Goal: Task Accomplishment & Management: Complete application form

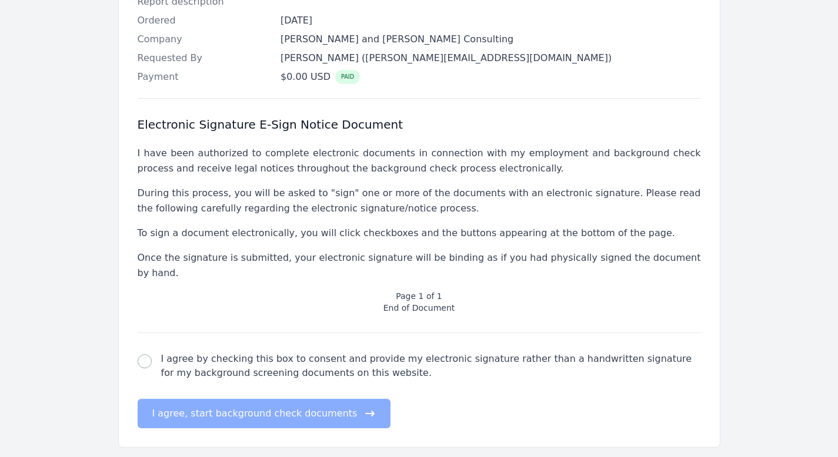
scroll to position [354, 0]
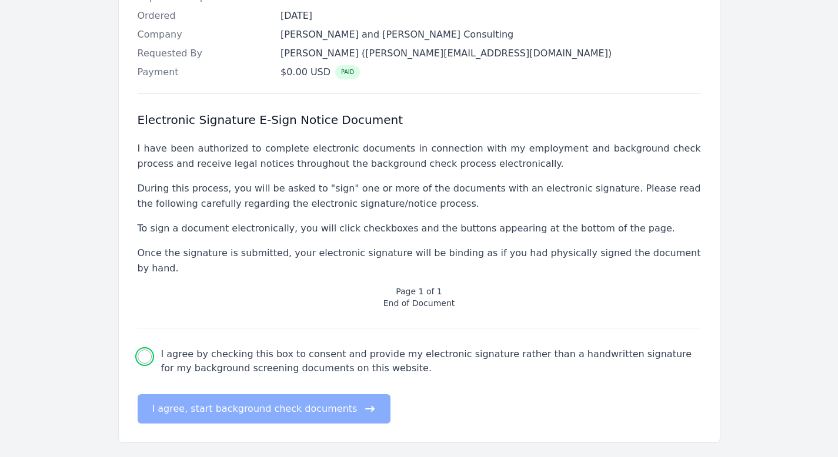
click at [148, 350] on input "I agree by checking this box to consent and provide my electronic signature rat…" at bounding box center [145, 357] width 14 height 14
checkbox input "true"
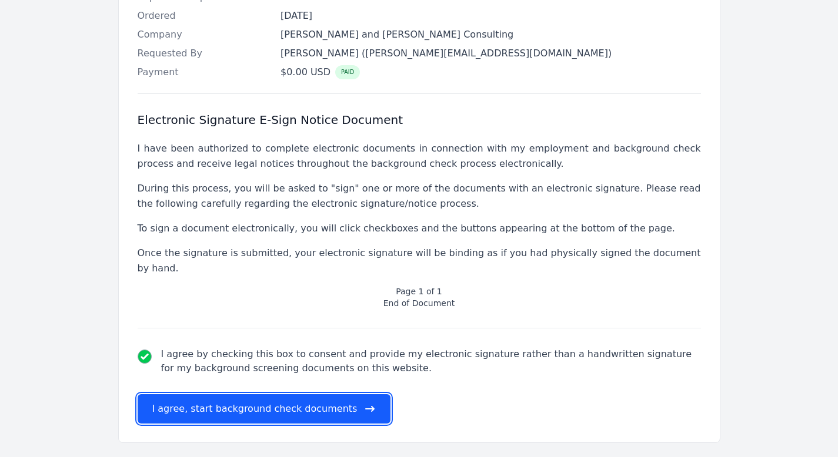
click at [177, 395] on button "I agree, start background check documents" at bounding box center [264, 409] width 253 height 29
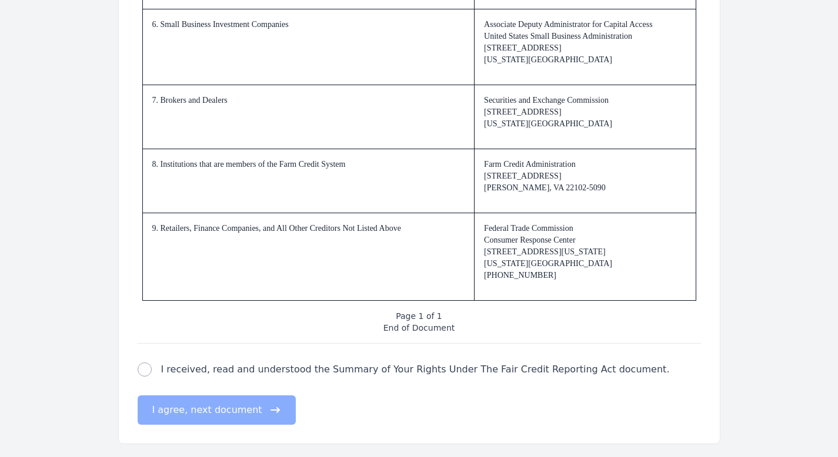
scroll to position [1773, 0]
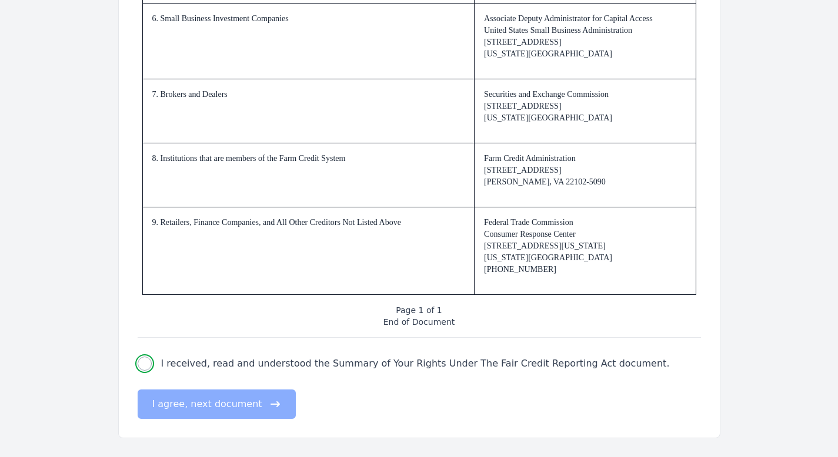
click at [146, 366] on input "I received, read and understood the Summary of Your Rights Under The Fair Credi…" at bounding box center [145, 364] width 14 height 14
checkbox input "true"
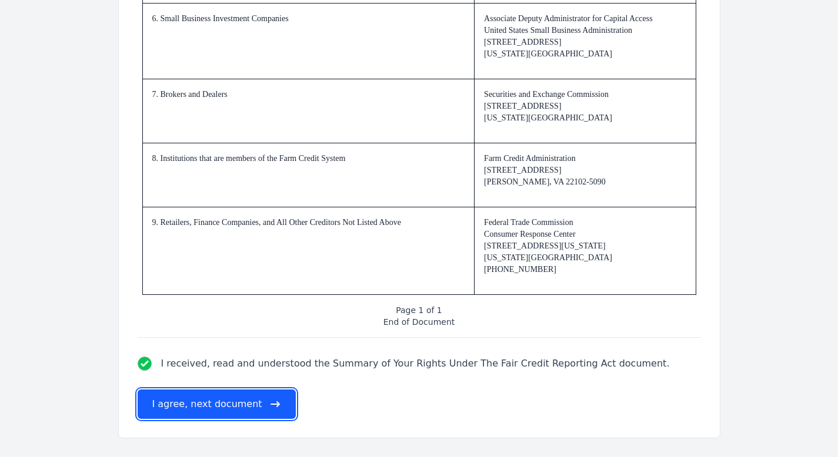
click at [160, 406] on button "I agree, next document" at bounding box center [217, 404] width 158 height 29
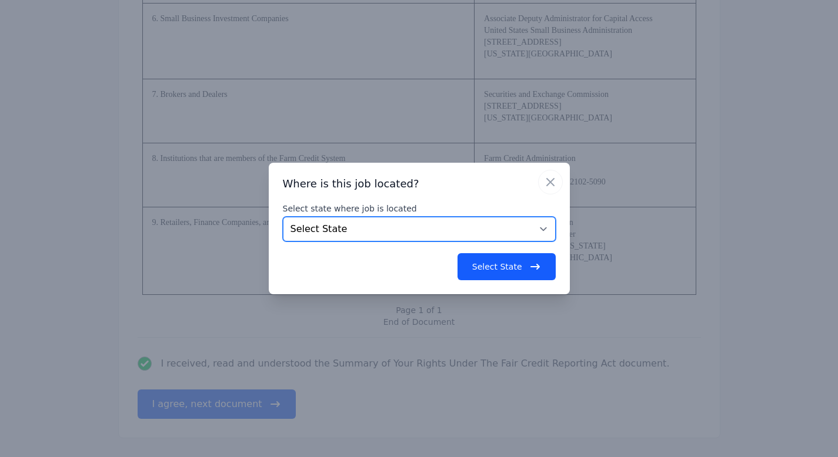
click at [540, 228] on select "Select State [US_STATE] [US_STATE] [US_STATE] [US_STATE] [US_STATE] [US_STATE] …" at bounding box center [419, 229] width 273 height 25
select select "DC"
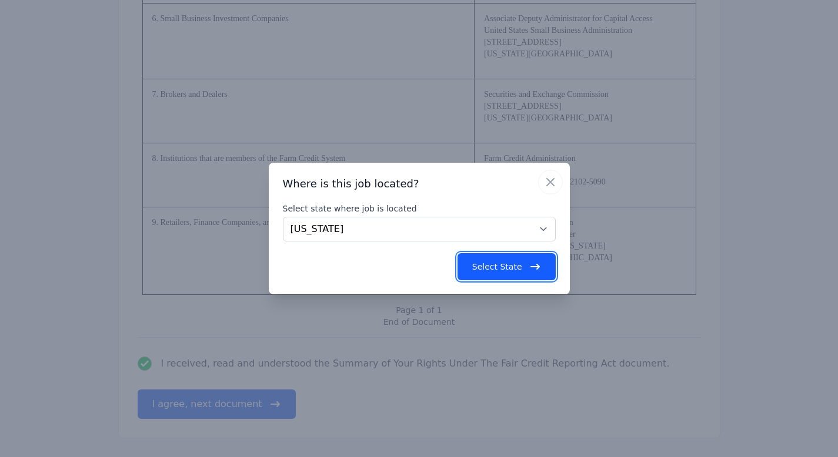
click at [526, 266] on button "Select State" at bounding box center [506, 266] width 98 height 27
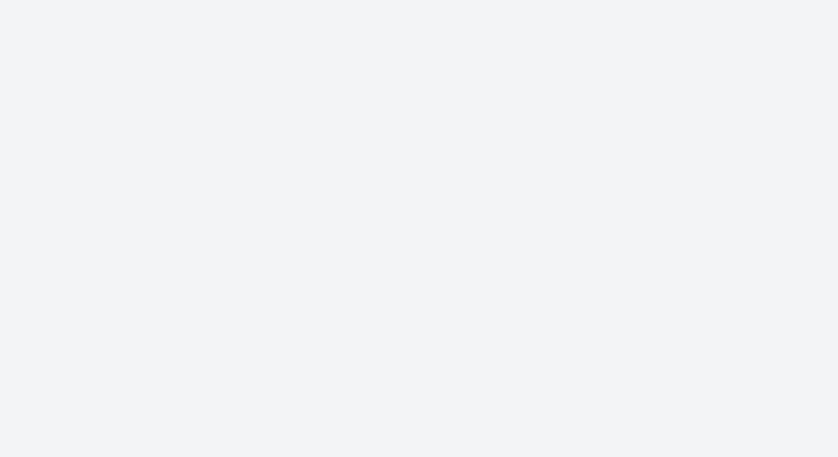
scroll to position [0, 0]
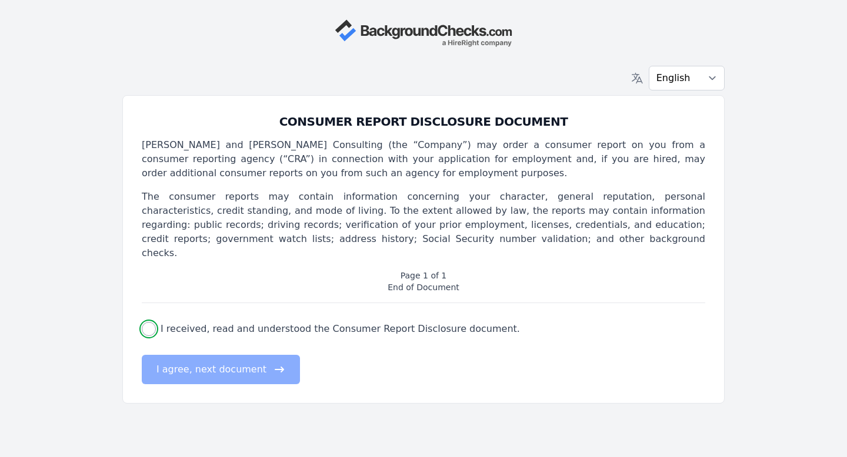
click at [152, 322] on input "I received, read and understood the Consumer Report Disclosure document." at bounding box center [149, 329] width 14 height 14
checkbox input "true"
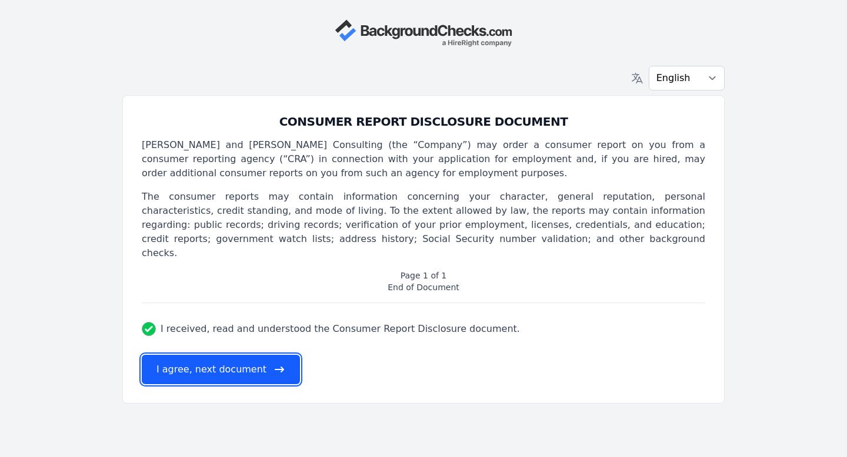
click at [182, 359] on button "I agree, next document" at bounding box center [221, 369] width 158 height 29
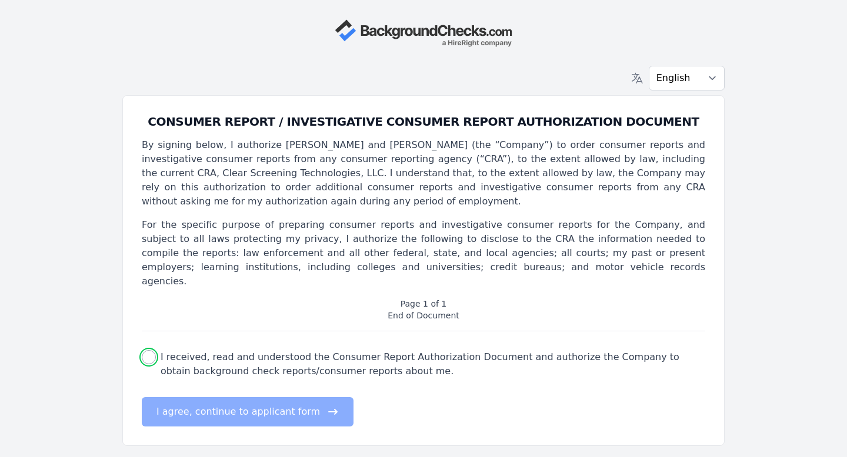
click at [151, 350] on input "I received, read and understood the Consumer Report Authorization Document and …" at bounding box center [149, 357] width 14 height 14
checkbox input "true"
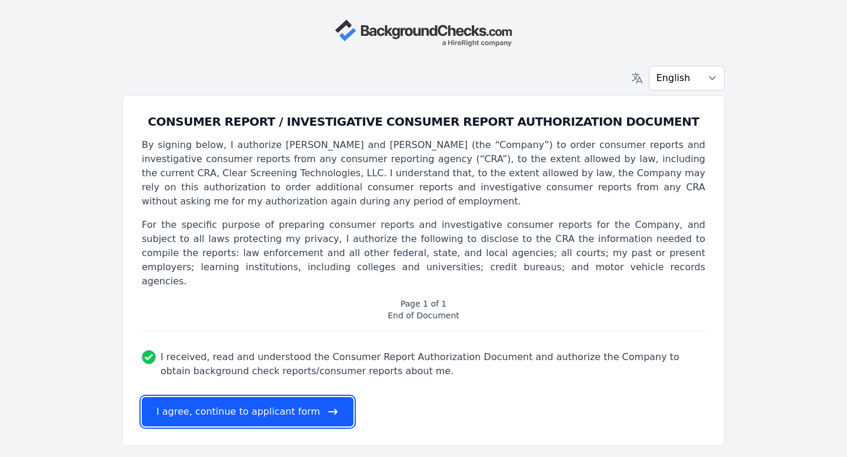
click at [184, 401] on button "I agree, continue to applicant form" at bounding box center [248, 411] width 212 height 29
select select
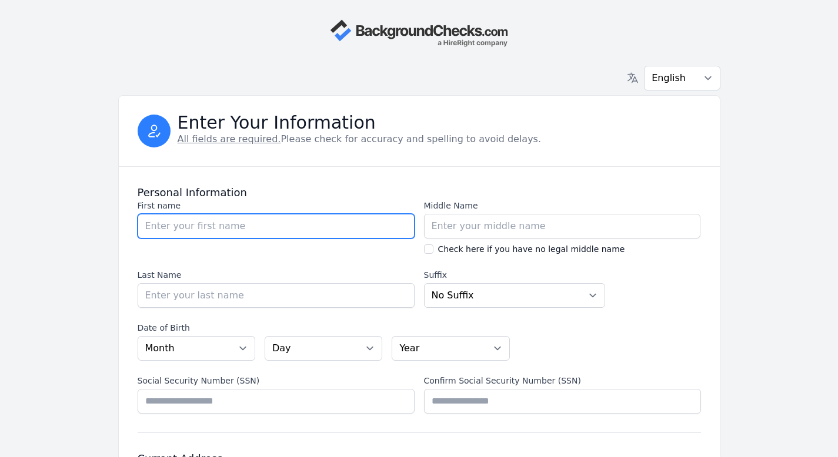
click at [263, 222] on input "First name" at bounding box center [276, 226] width 277 height 25
type input "[PERSON_NAME]"
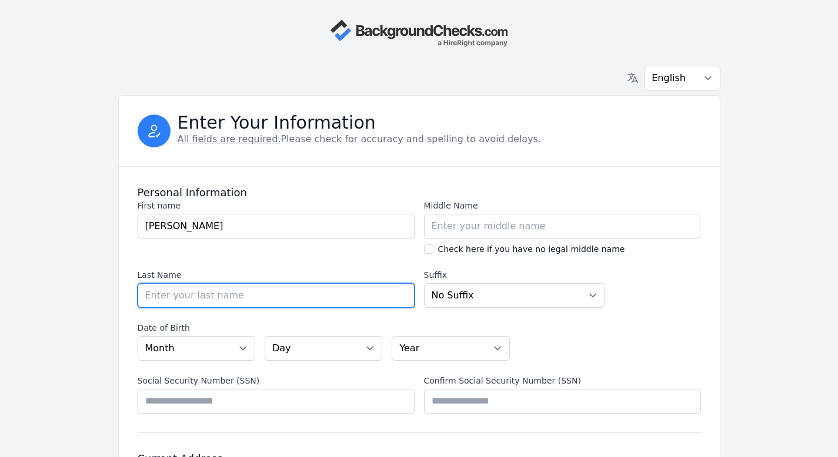
type input "van [PERSON_NAME]"
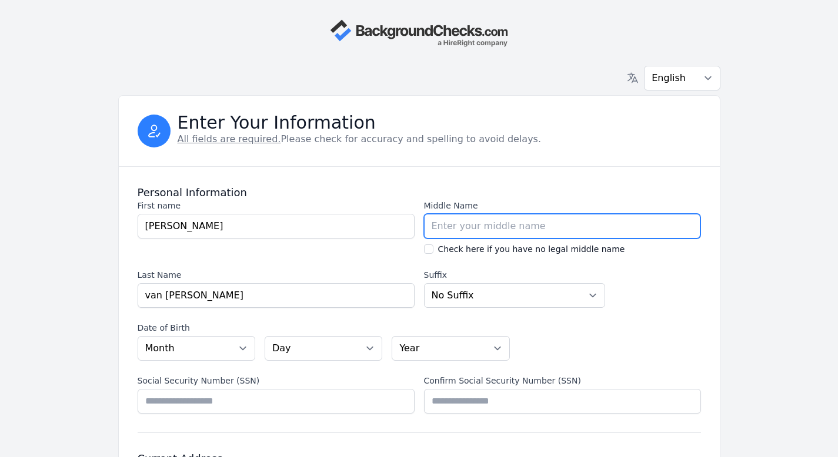
click at [494, 228] on input "Middle Name" at bounding box center [562, 226] width 277 height 25
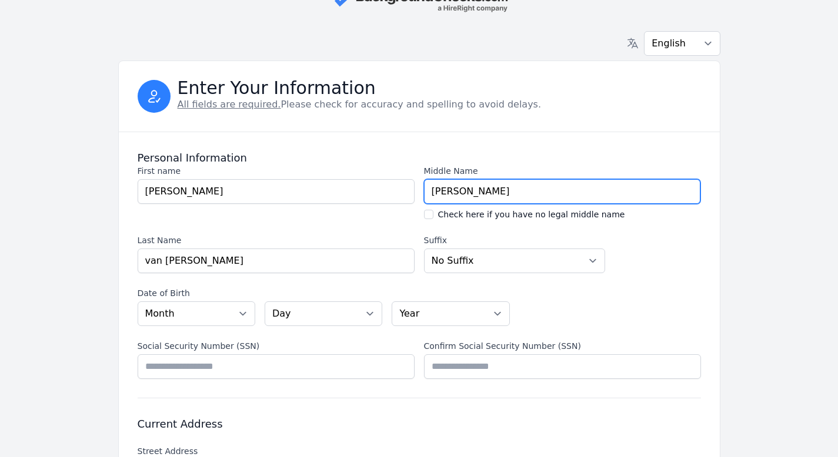
scroll to position [35, 0]
type input "[PERSON_NAME]"
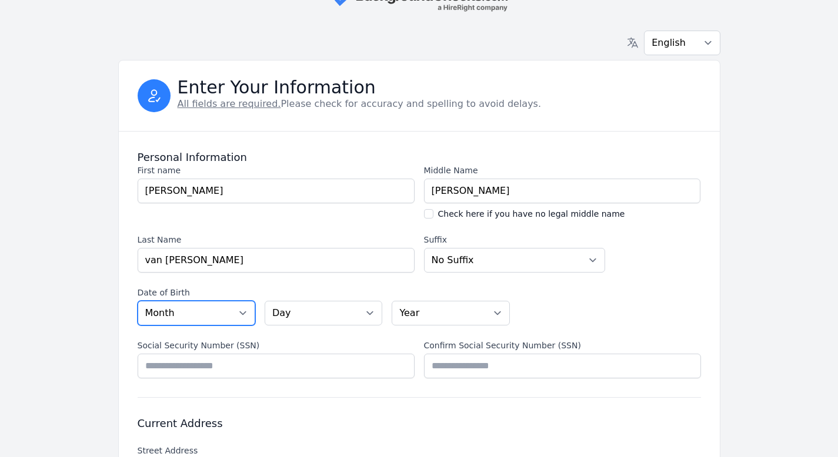
click at [242, 315] on select "Month [DATE] - [DATE] - [DATE] - [DATE] - [DATE] - [DATE] - [DATE] - [DATE] - […" at bounding box center [197, 313] width 118 height 25
select select "04"
click at [370, 315] on select "Day 01 02 03 04 05 06 07 08 09 10 11 12 13 14 15 16 17 18 19 20 21 22 23 24 25 …" at bounding box center [324, 313] width 118 height 25
select select "20"
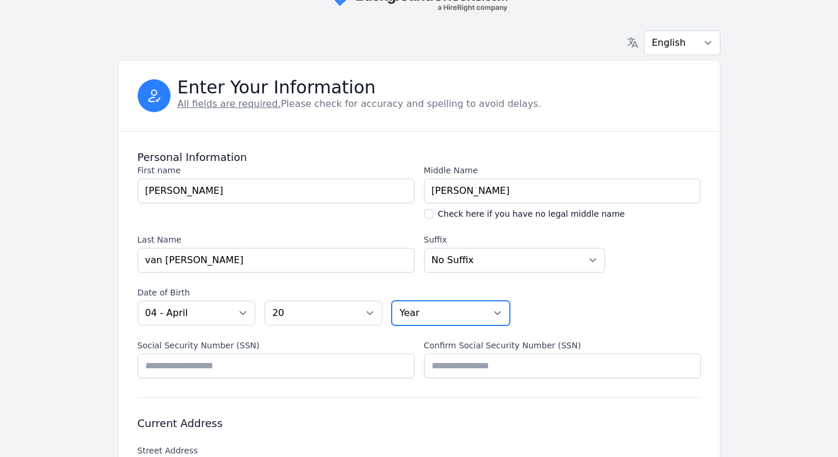
click at [500, 314] on select "Year [DATE] 2006 2005 2004 2003 2002 2001 2000 1999 1998 1997 1996 1995 1994 19…" at bounding box center [451, 313] width 118 height 25
select select "1967"
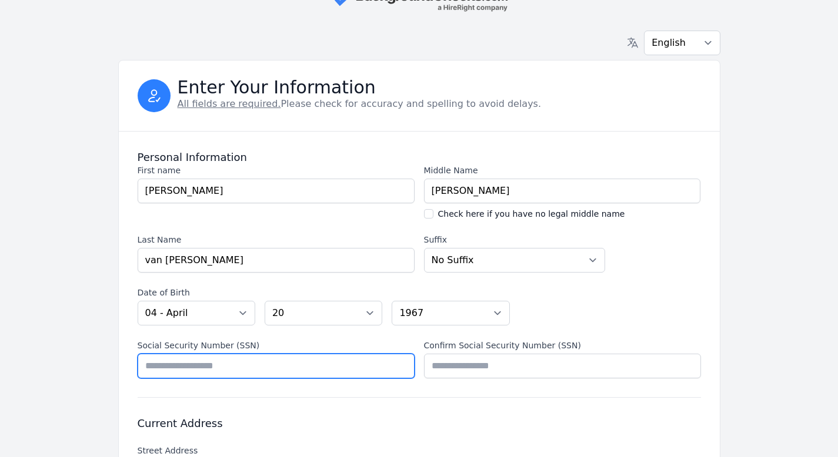
click at [353, 363] on input "Social Security Number (SSN)" at bounding box center [276, 366] width 277 height 25
type input "*********"
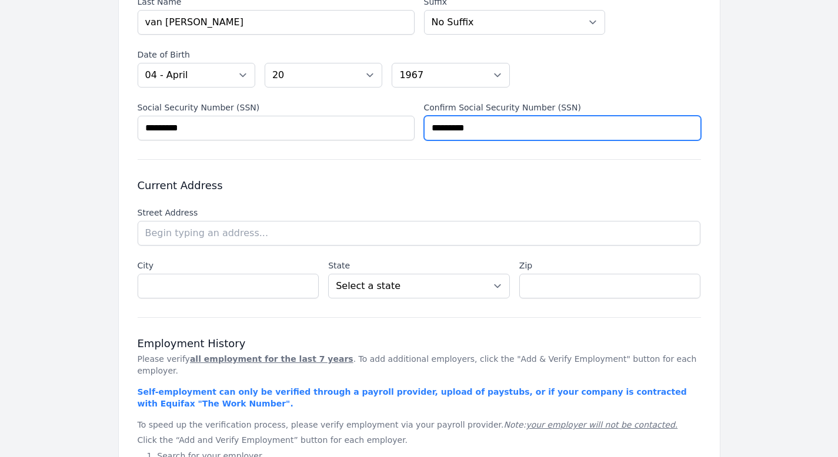
scroll to position [433, 0]
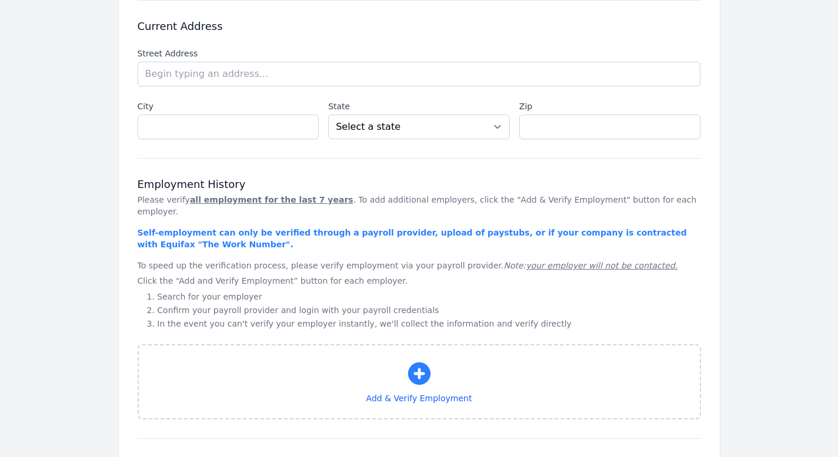
type input "*********"
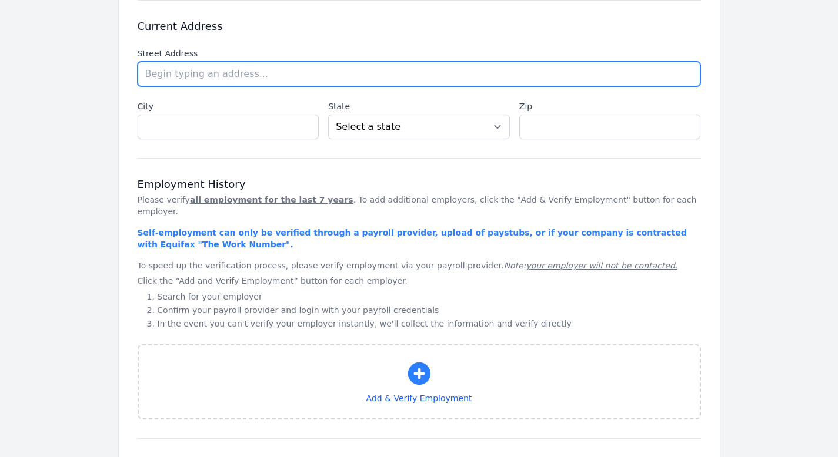
click at [198, 69] on input "text" at bounding box center [419, 74] width 563 height 25
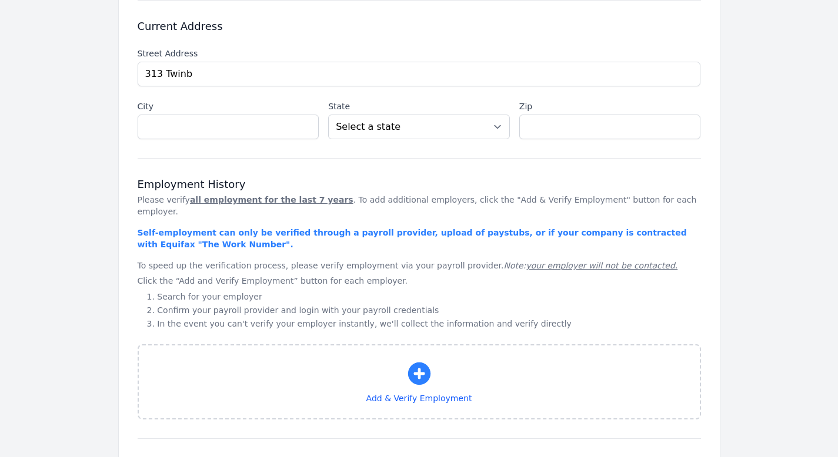
click at [0, 0] on li "[STREET_ADDRESS]" at bounding box center [0, 0] width 0 height 0
type input "[STREET_ADDRESS]"
type input "[GEOGRAPHIC_DATA]"
select select "MD"
type input "20851"
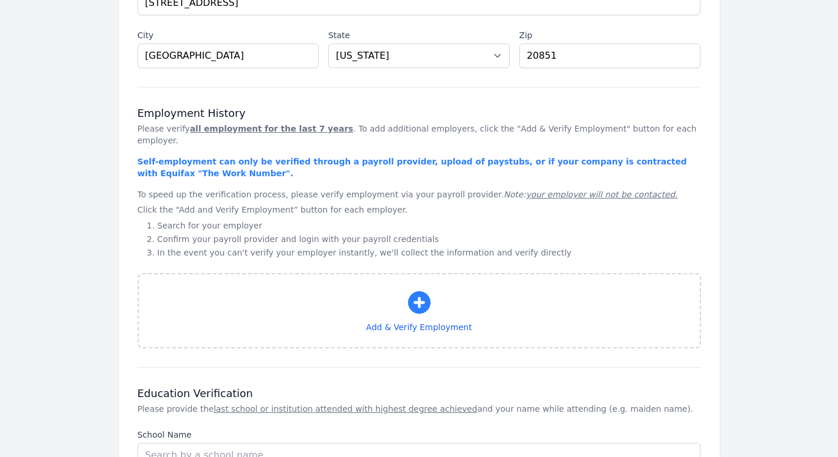
scroll to position [504, 0]
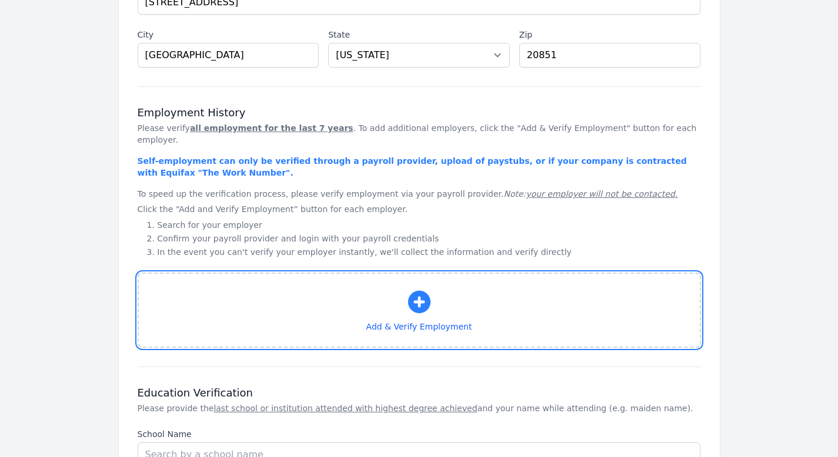
click at [419, 290] on icon "button" at bounding box center [419, 302] width 28 height 28
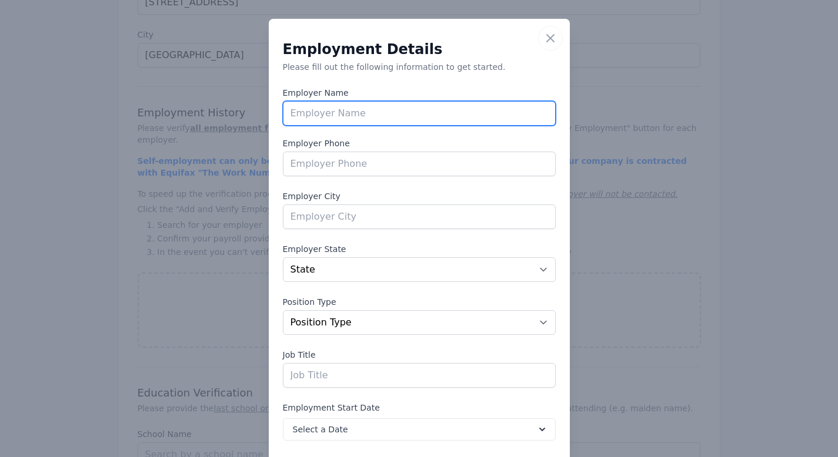
click at [401, 118] on input "text" at bounding box center [419, 113] width 273 height 25
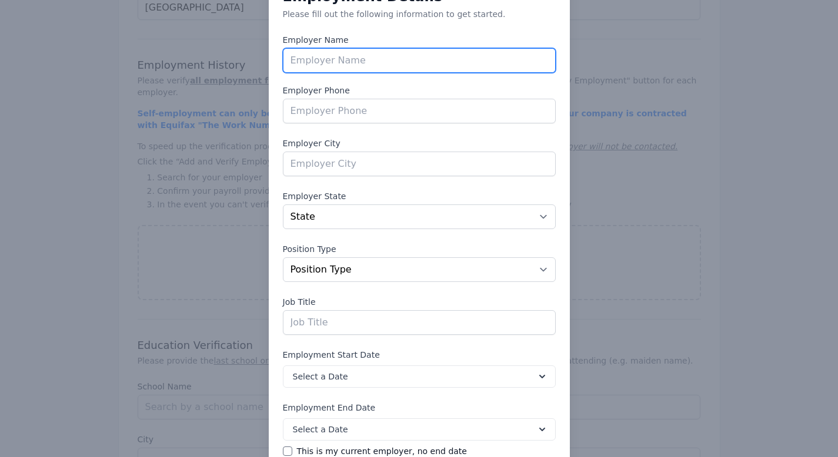
scroll to position [0, 0]
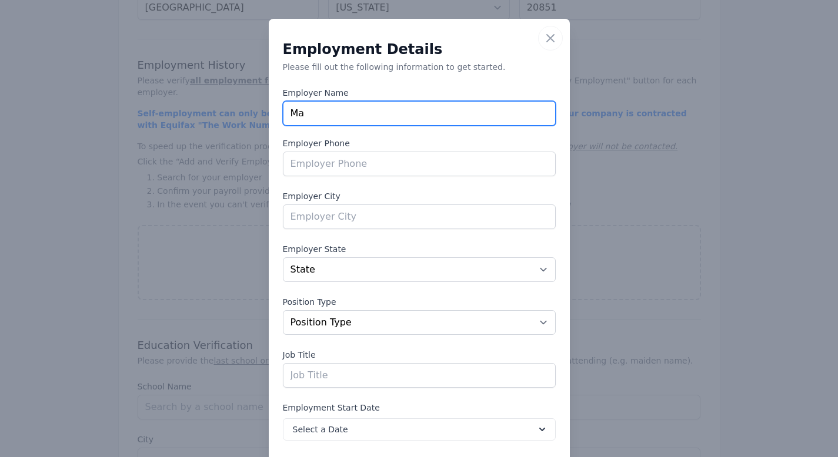
type input "M"
type input "Engaging Places, LLC"
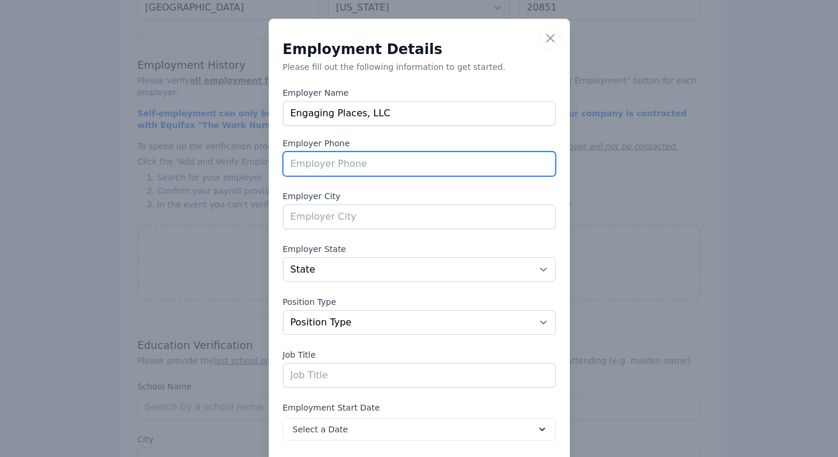
click at [316, 155] on input "tel" at bounding box center [419, 164] width 273 height 25
type input "[PHONE_NUMBER]"
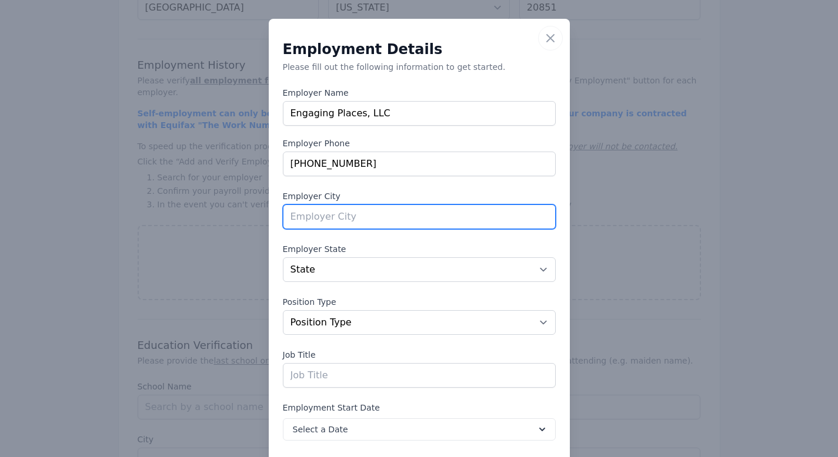
click at [301, 218] on input "text" at bounding box center [419, 217] width 273 height 25
type input "[GEOGRAPHIC_DATA]"
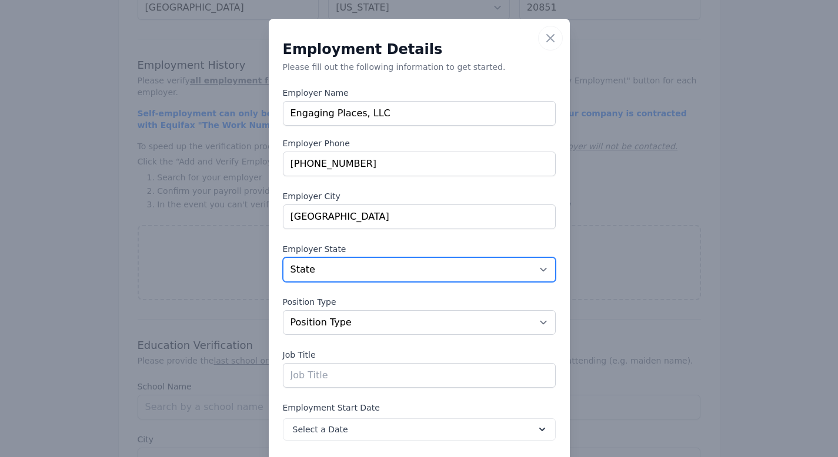
select select "MD"
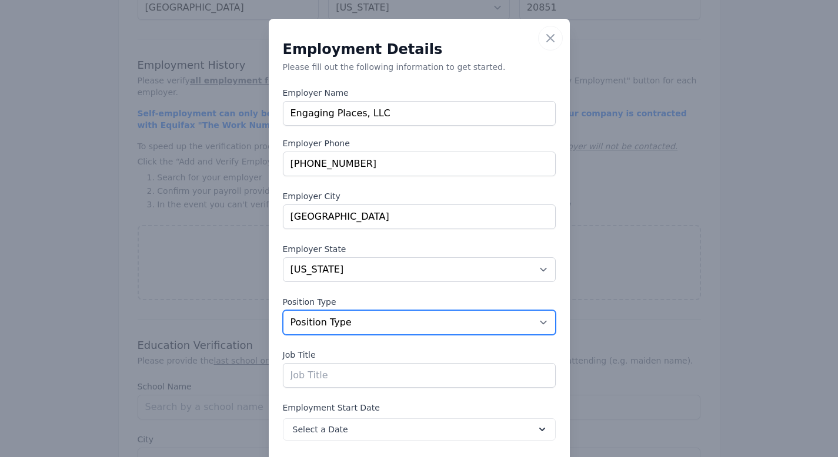
click at [358, 328] on select "Position Type Full Time Part time Self Employed Contract Internship Other" at bounding box center [419, 322] width 273 height 25
select select "self-employed"
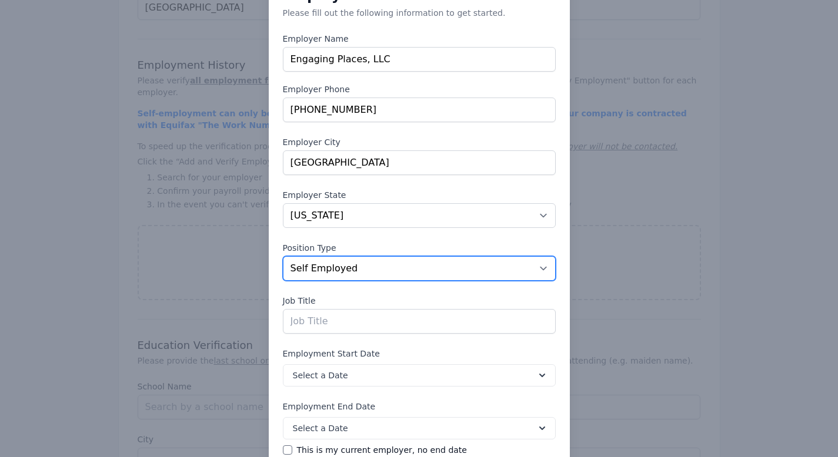
scroll to position [120, 0]
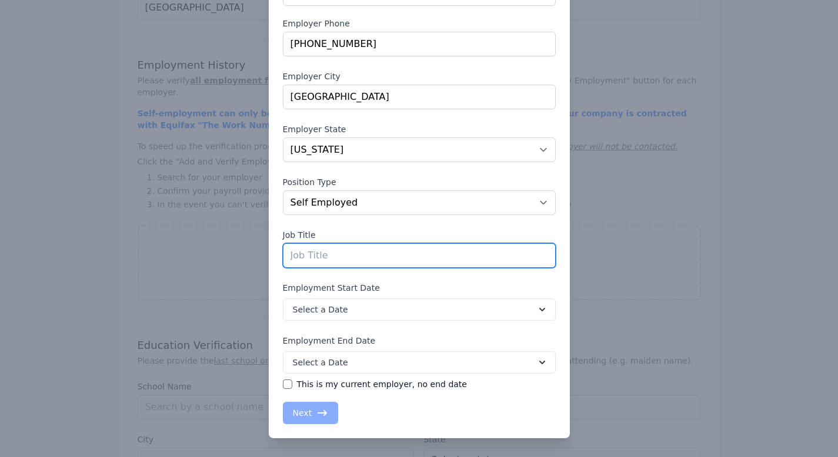
click at [313, 260] on input "text" at bounding box center [419, 255] width 273 height 25
type input "C"
type input "Vice President"
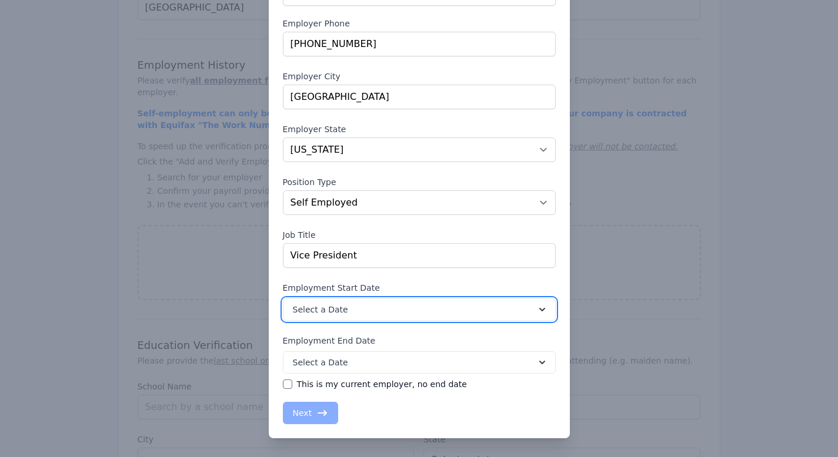
click at [541, 312] on icon at bounding box center [542, 310] width 12 height 12
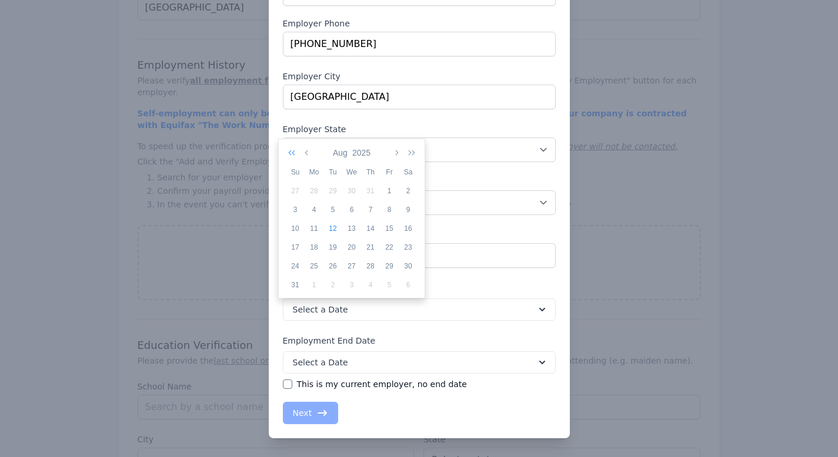
click at [296, 153] on icon "button" at bounding box center [294, 152] width 12 height 9
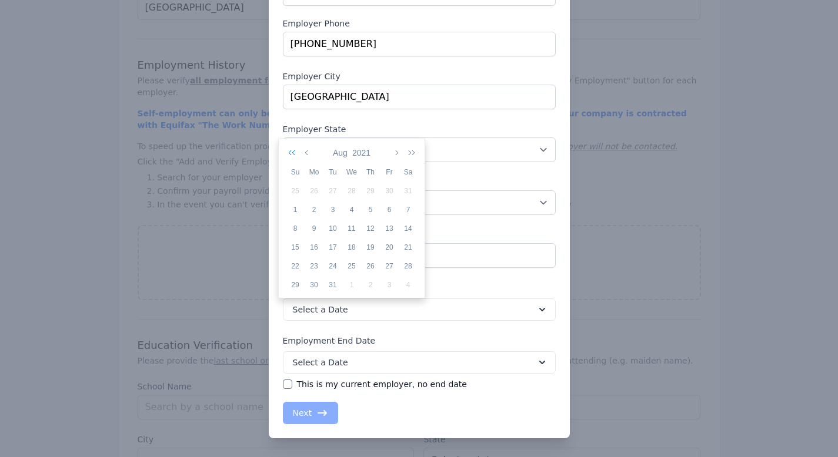
click at [296, 153] on icon "button" at bounding box center [294, 152] width 12 height 9
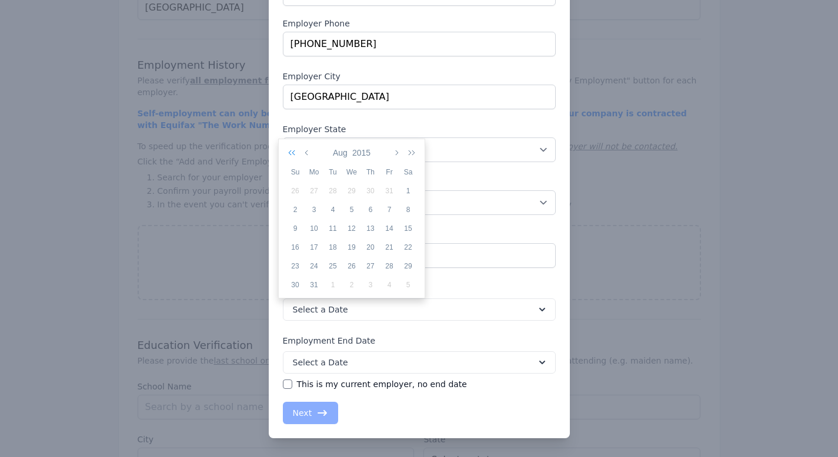
click at [296, 153] on icon "button" at bounding box center [294, 152] width 12 height 9
click at [397, 153] on icon "button" at bounding box center [396, 152] width 6 height 9
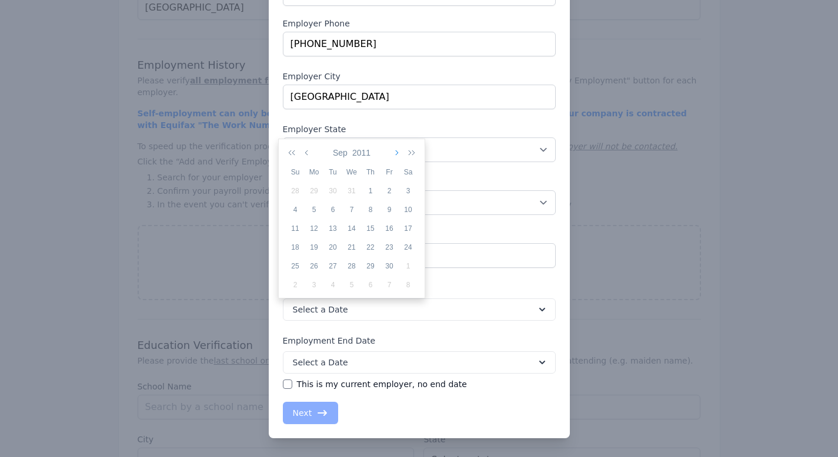
click at [399, 156] on button "button" at bounding box center [395, 153] width 11 height 20
click at [334, 193] on div "1" at bounding box center [332, 191] width 19 height 11
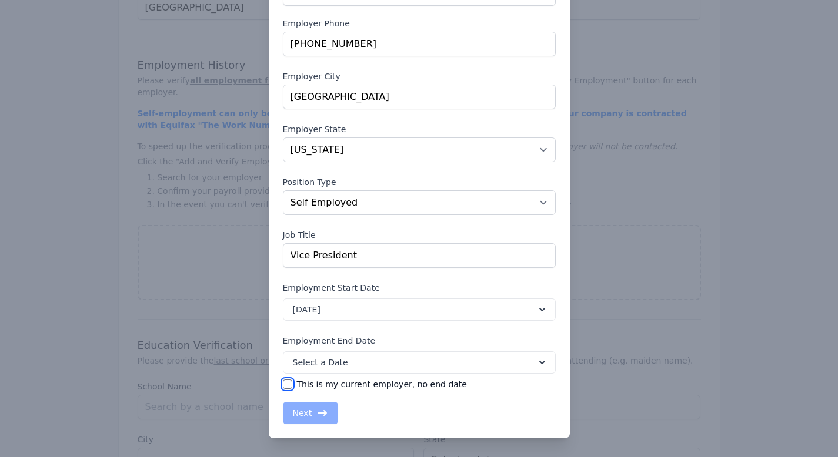
click at [283, 383] on input "This is my current employer, no end date" at bounding box center [287, 384] width 9 height 9
checkbox input "true"
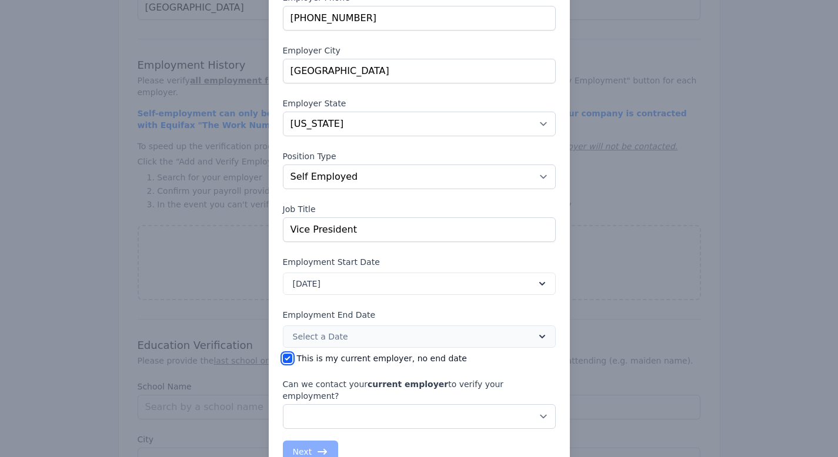
scroll to position [173, 0]
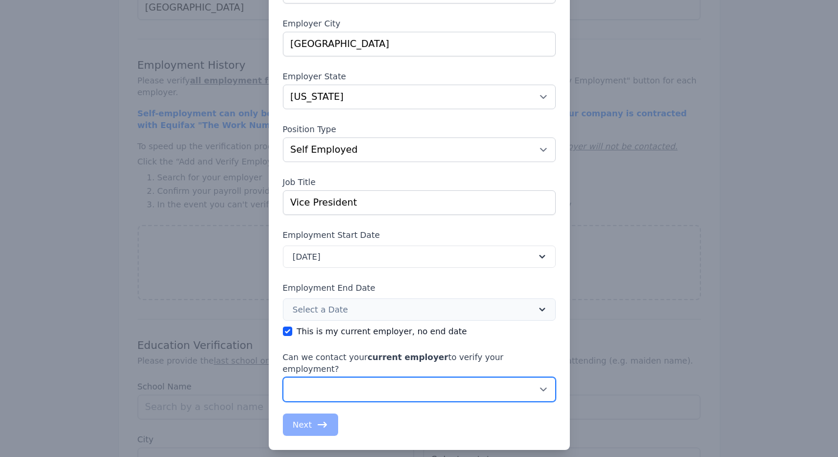
click at [536, 379] on select "No, do not contact my current employer Yes, you may contact my current employer" at bounding box center [419, 389] width 273 height 25
select select "false"
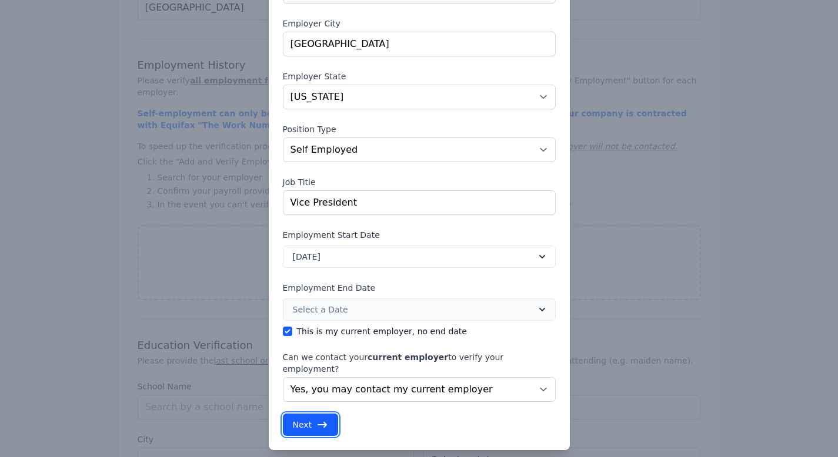
click at [300, 414] on button "Next" at bounding box center [311, 425] width 56 height 22
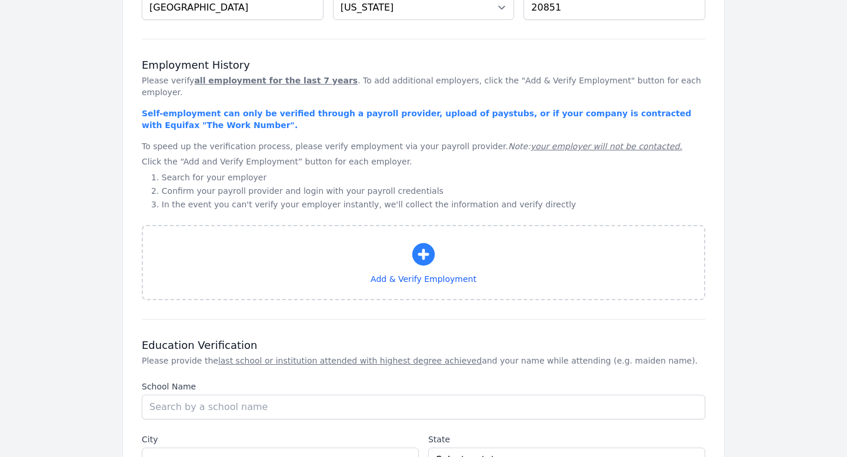
select select "MD"
select select "self-employed"
select select "false"
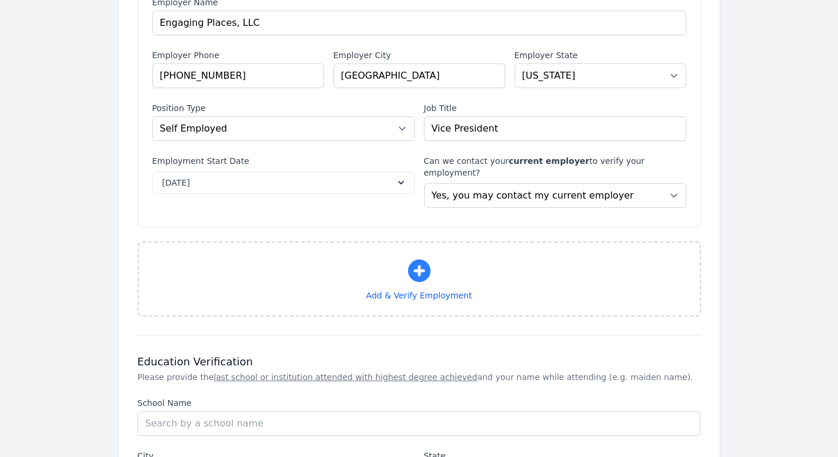
scroll to position [817, 0]
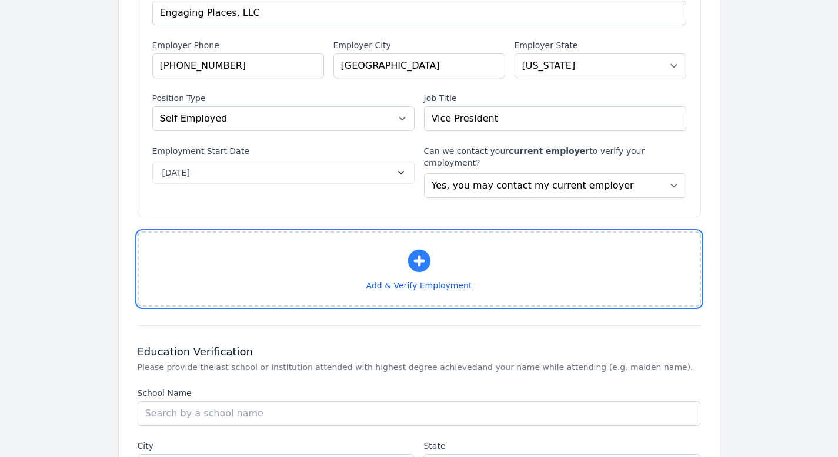
click at [420, 250] on icon "button" at bounding box center [418, 261] width 22 height 22
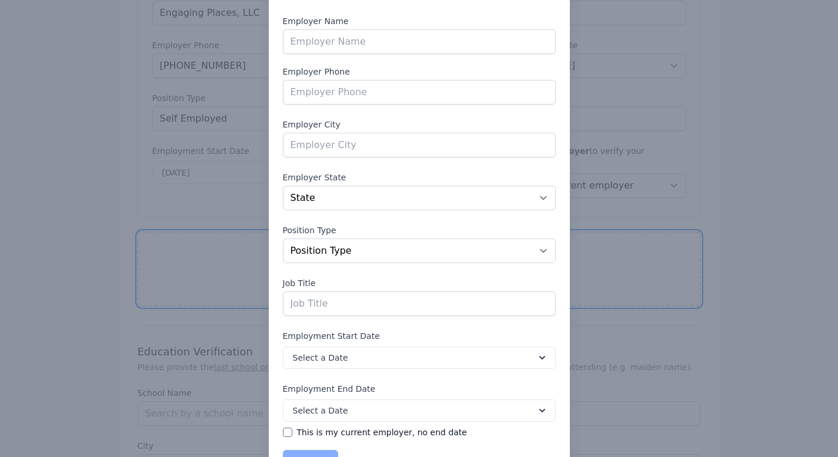
scroll to position [0, 0]
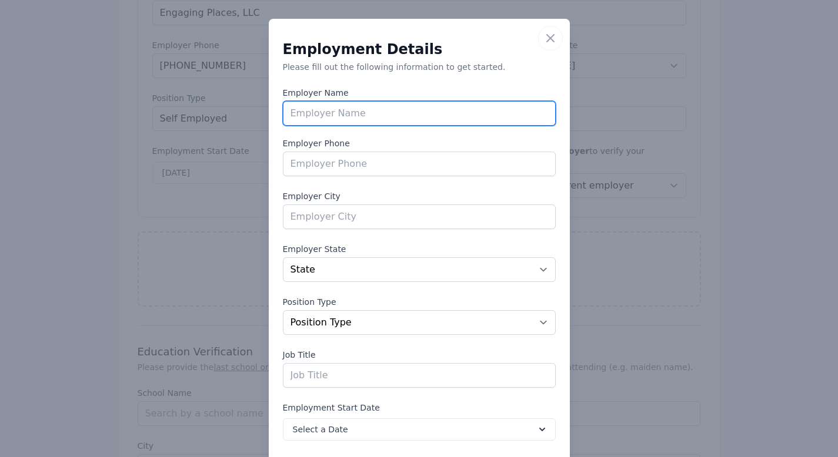
click at [415, 108] on input "text" at bounding box center [419, 113] width 273 height 25
type input "Society of Woman Geographers"
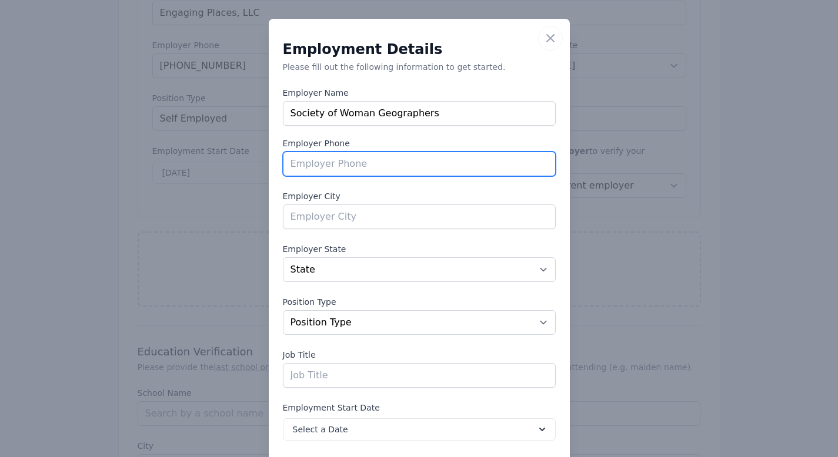
click at [352, 165] on input "tel" at bounding box center [419, 164] width 273 height 25
type input "[PHONE_NUMBER]"
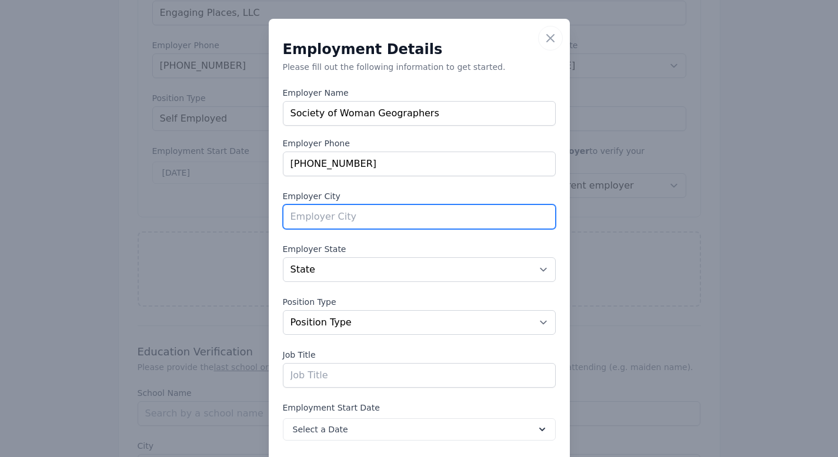
click at [359, 216] on input "text" at bounding box center [419, 217] width 273 height 25
type input "[US_STATE]"
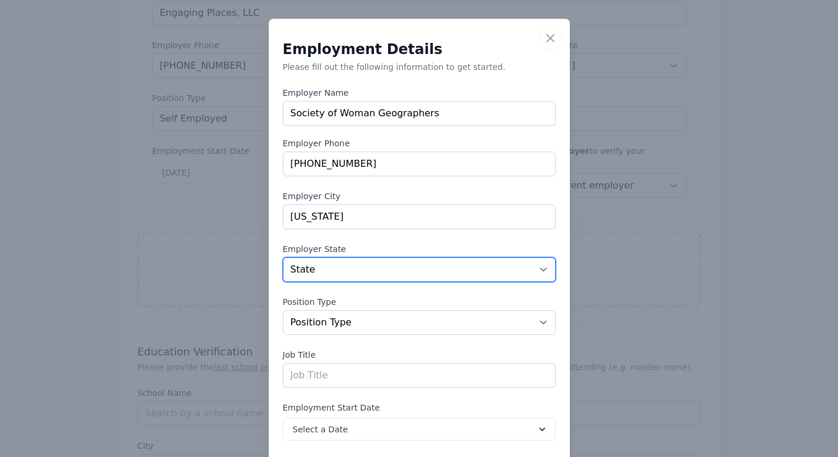
click at [337, 273] on select "State [US_STATE] [US_STATE] [US_STATE] [US_STATE] [US_STATE] [US_STATE] [US_STA…" at bounding box center [419, 270] width 273 height 25
select select "DC"
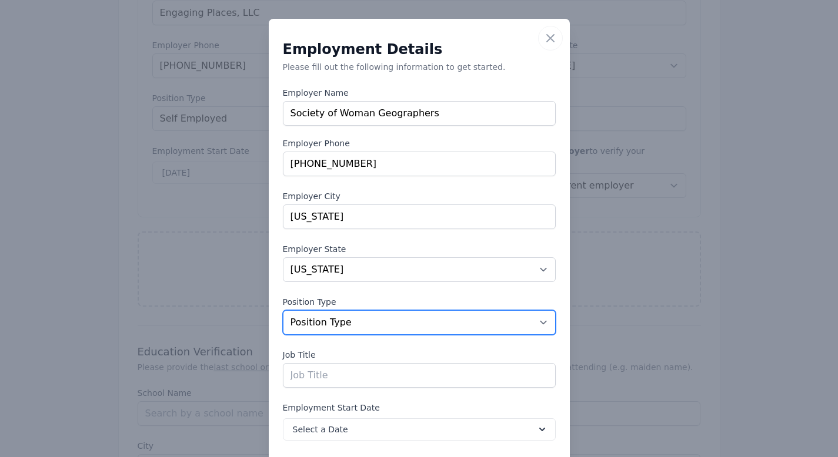
click at [537, 324] on select "Position Type Full Time Part time Self Employed Contract Internship Other" at bounding box center [419, 322] width 273 height 25
select select "fulltime"
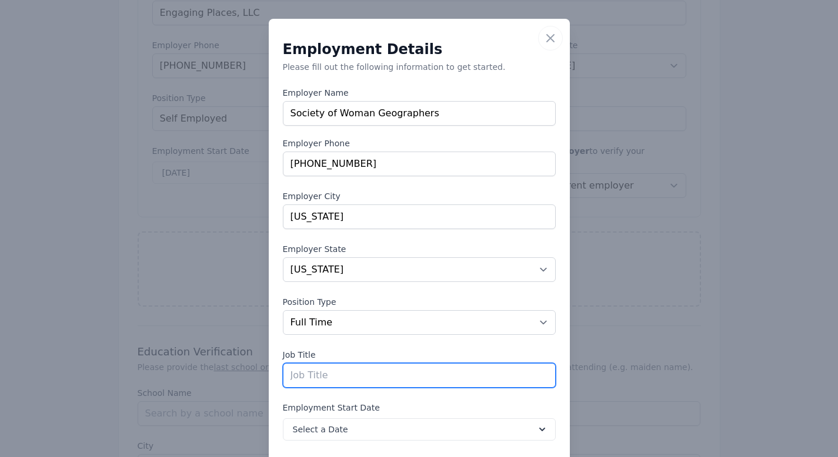
click at [415, 383] on input "text" at bounding box center [419, 375] width 273 height 25
type input "Executive Director"
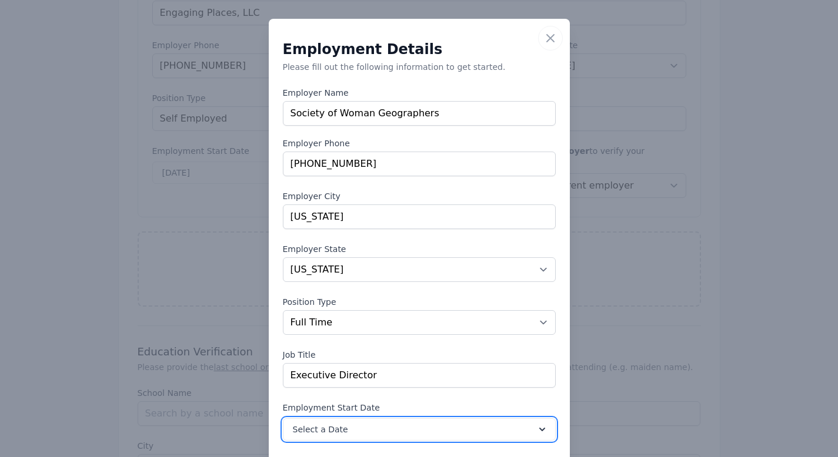
click at [540, 432] on icon at bounding box center [542, 430] width 12 height 12
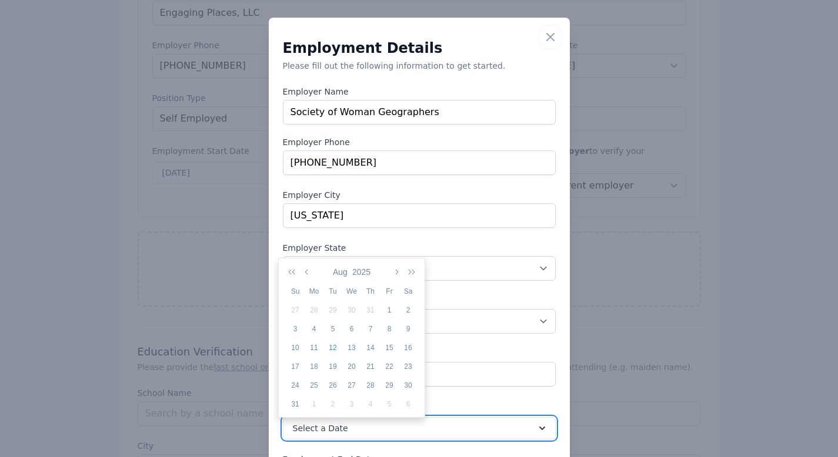
scroll to position [2, 0]
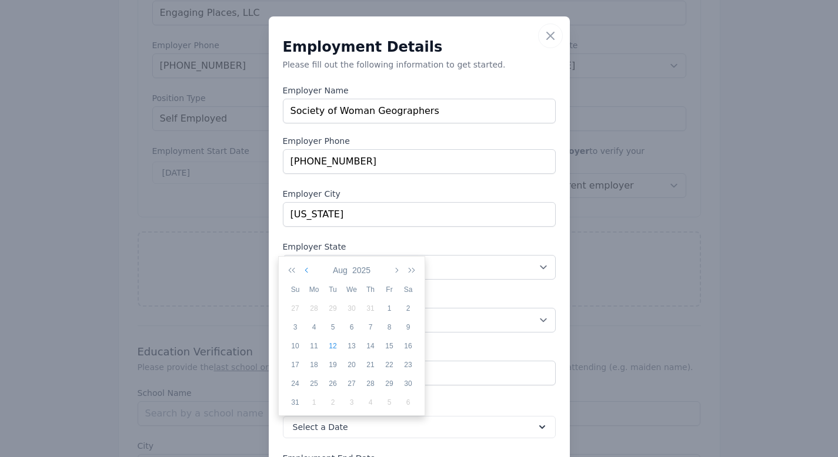
click at [306, 275] on button "button" at bounding box center [307, 270] width 11 height 20
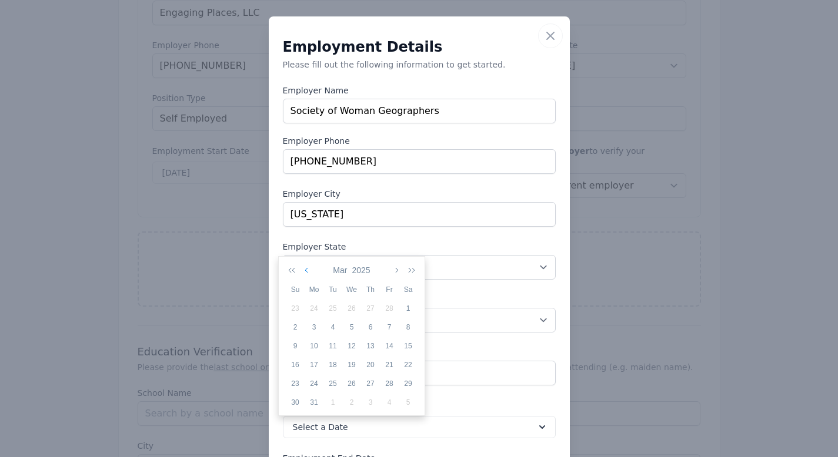
click at [306, 275] on button "button" at bounding box center [307, 270] width 11 height 20
click at [290, 268] on icon "button" at bounding box center [294, 270] width 12 height 9
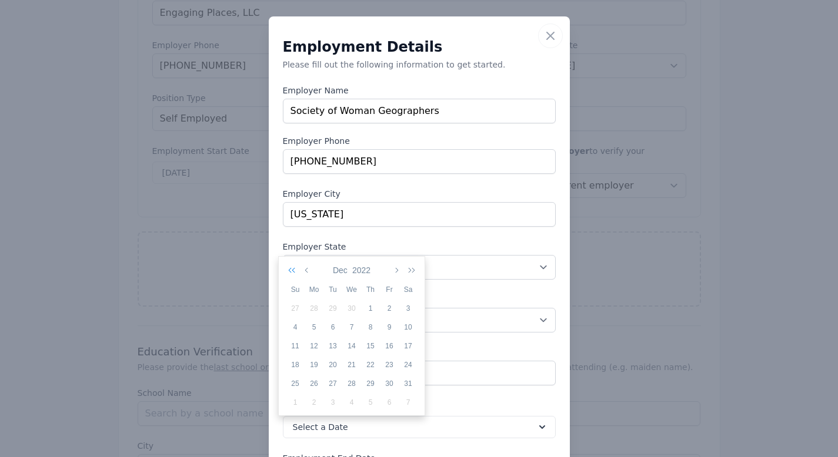
click at [290, 268] on icon "button" at bounding box center [294, 270] width 12 height 9
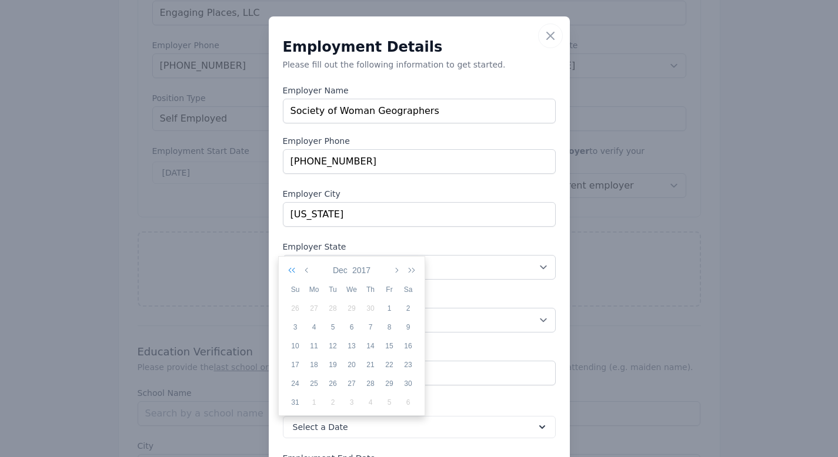
click at [290, 268] on icon "button" at bounding box center [294, 270] width 12 height 9
click at [290, 269] on icon "button" at bounding box center [294, 270] width 12 height 9
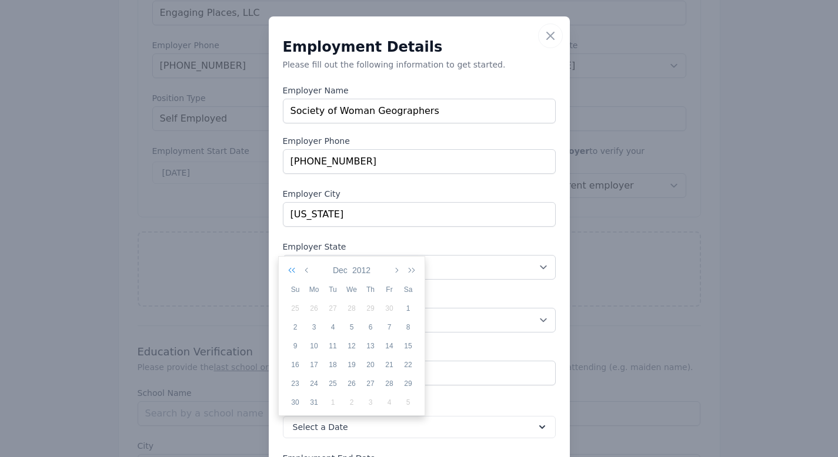
click at [290, 269] on icon "button" at bounding box center [294, 270] width 12 height 9
click at [414, 273] on icon "button" at bounding box center [409, 270] width 12 height 9
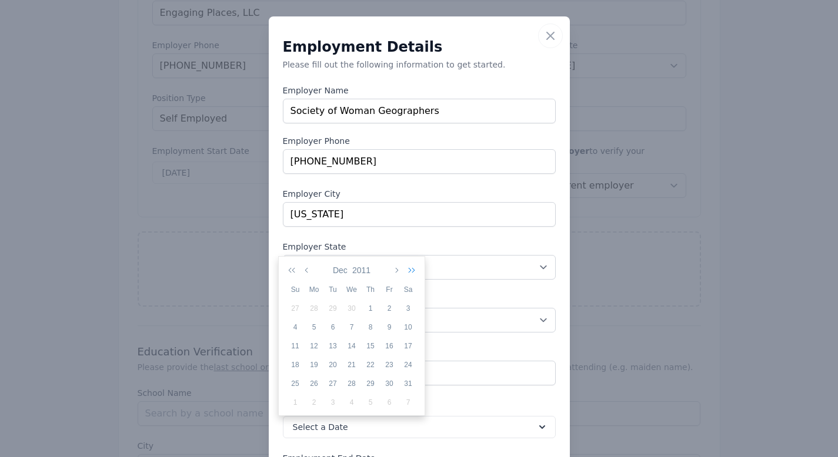
click at [414, 273] on icon "button" at bounding box center [409, 270] width 12 height 9
click at [309, 273] on icon "button" at bounding box center [308, 270] width 6 height 9
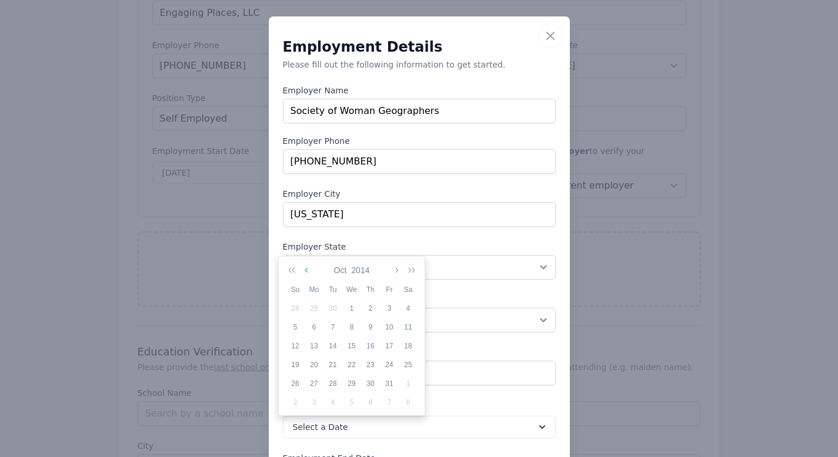
click at [309, 273] on icon "button" at bounding box center [308, 270] width 6 height 9
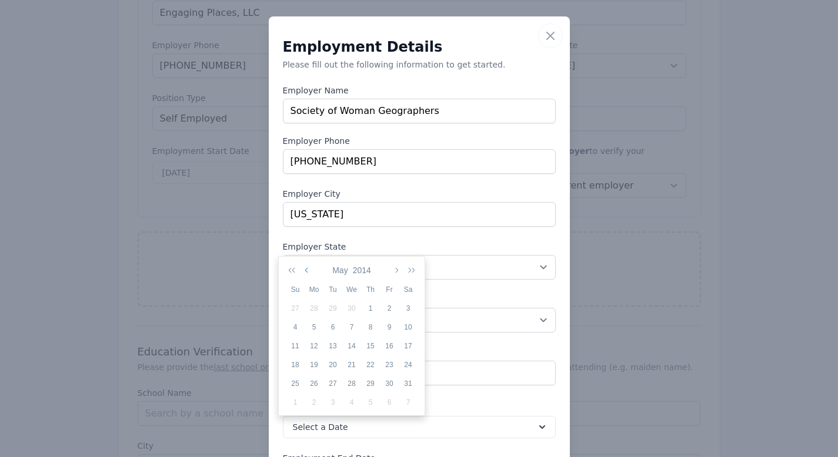
click at [309, 273] on icon "button" at bounding box center [308, 270] width 6 height 9
click at [310, 342] on div "13" at bounding box center [314, 346] width 19 height 11
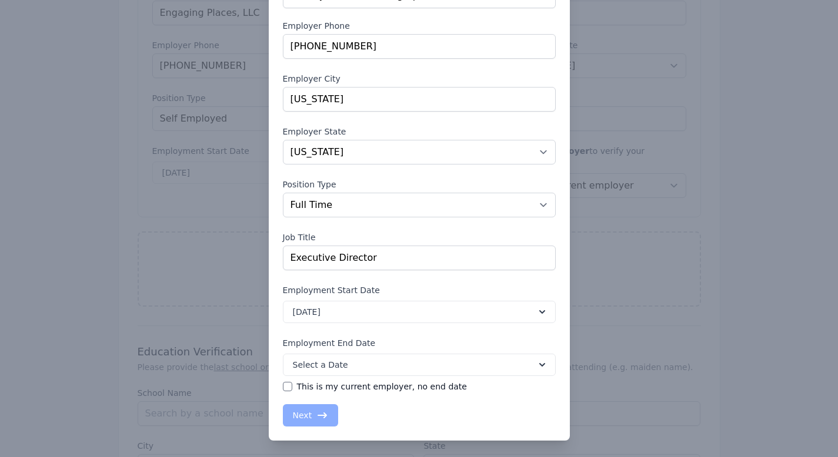
scroll to position [120, 0]
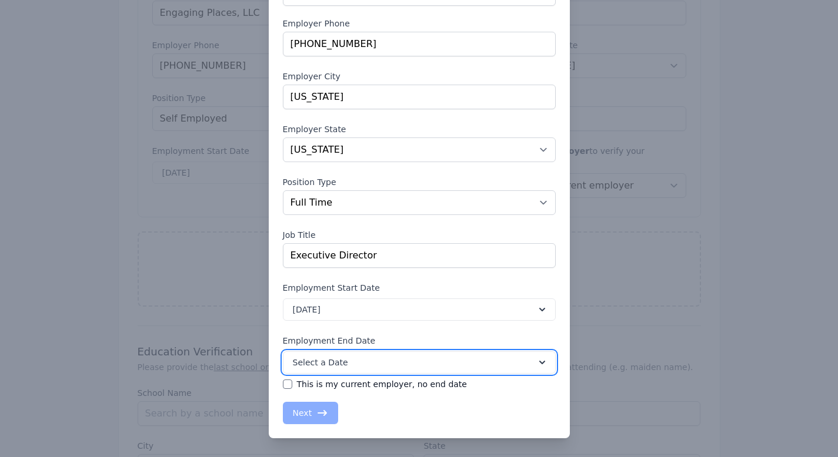
click at [536, 358] on icon at bounding box center [542, 363] width 12 height 12
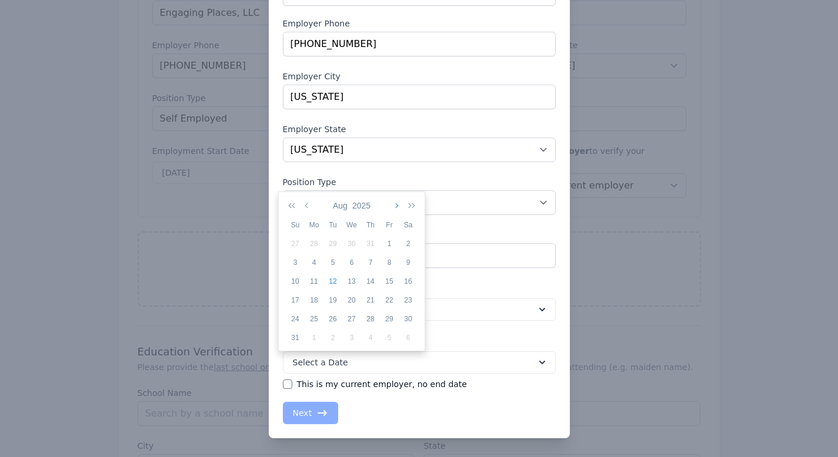
click at [399, 205] on button "button" at bounding box center [395, 206] width 11 height 20
click at [295, 205] on icon "button" at bounding box center [294, 205] width 12 height 9
click at [396, 206] on icon "button" at bounding box center [396, 205] width 6 height 9
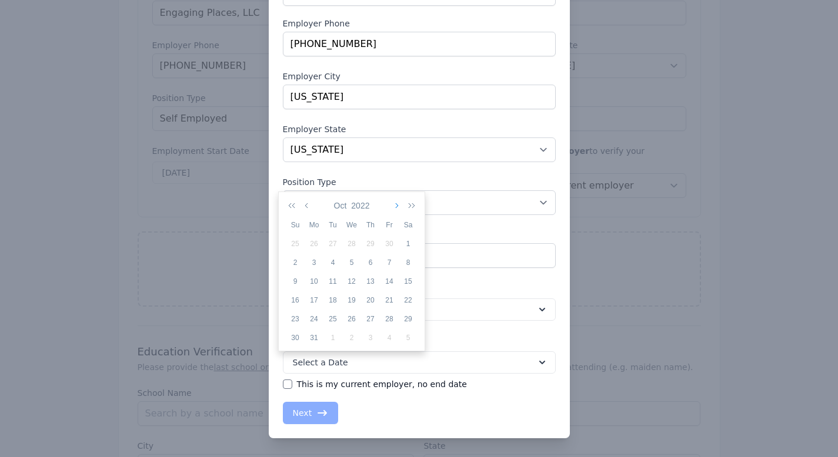
click at [396, 206] on icon "button" at bounding box center [396, 205] width 6 height 9
click at [393, 285] on div "16" at bounding box center [389, 281] width 19 height 11
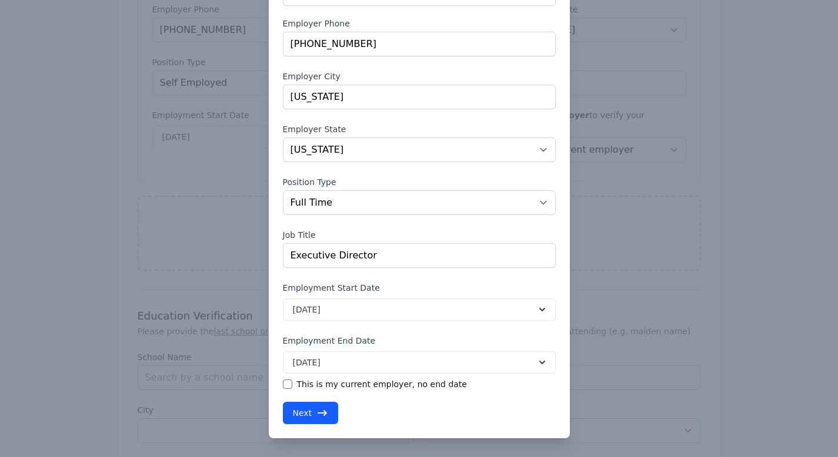
scroll to position [954, 0]
click at [300, 417] on button "Next" at bounding box center [311, 413] width 56 height 22
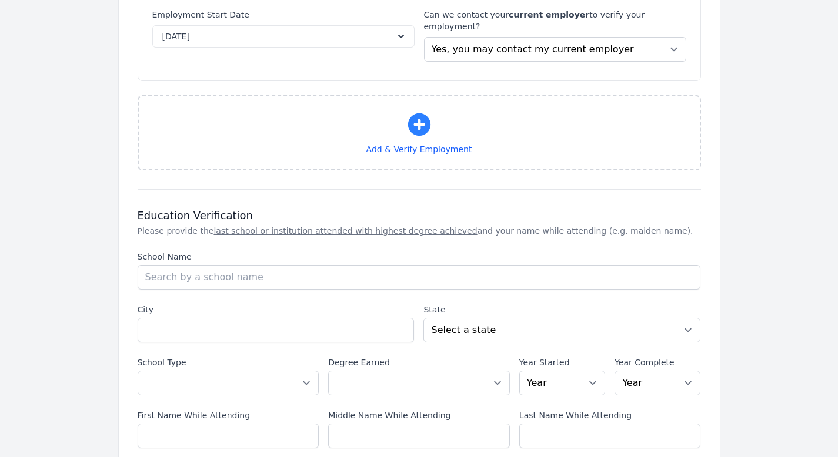
select select "DC"
select select "fulltime"
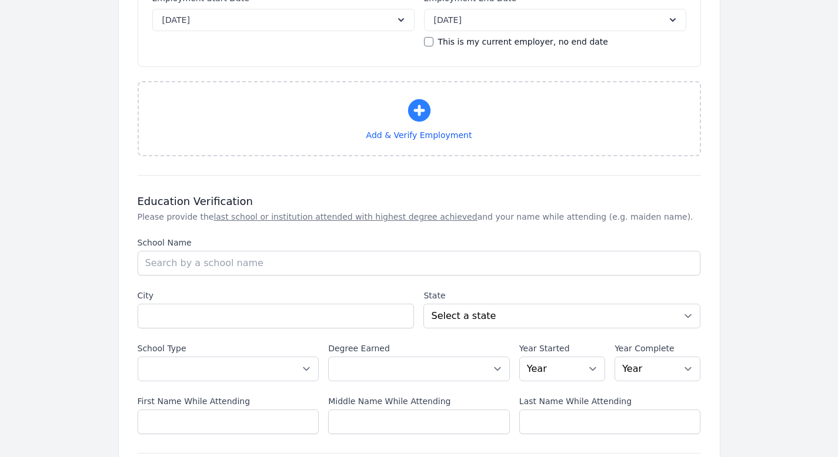
scroll to position [1242, 0]
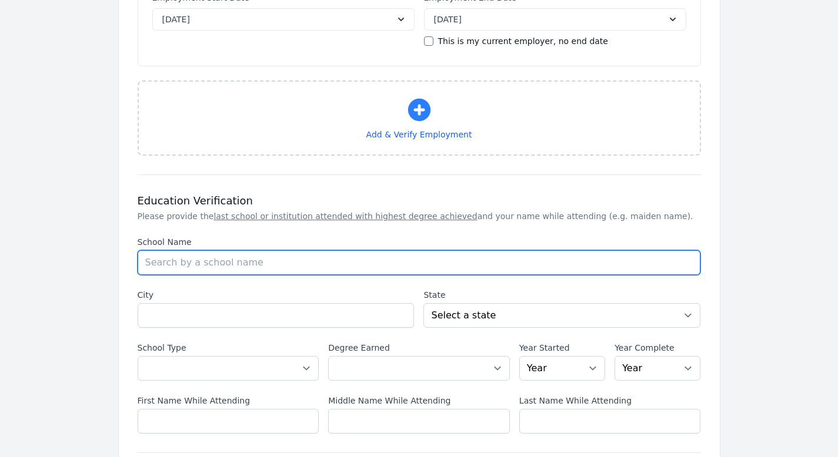
click at [365, 250] on input "School Name" at bounding box center [419, 262] width 563 height 25
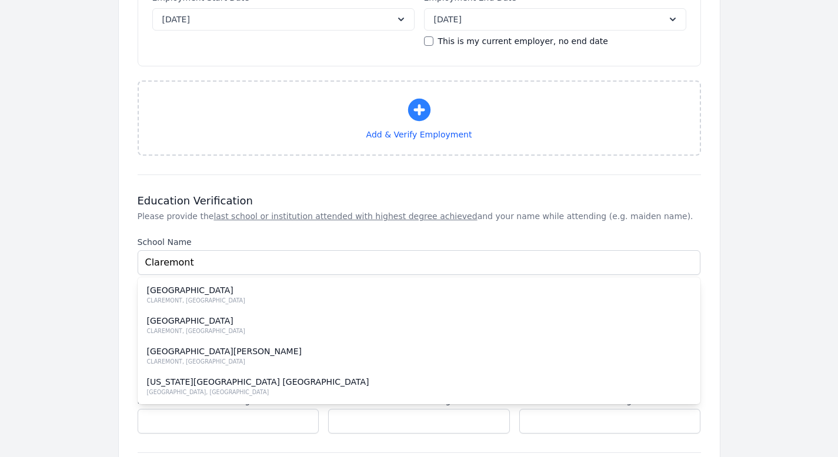
click at [316, 296] on div "CLAREMONT, [GEOGRAPHIC_DATA]" at bounding box center [419, 300] width 544 height 9
type input "[GEOGRAPHIC_DATA]"
type input "CLAREMONT"
select select "CA"
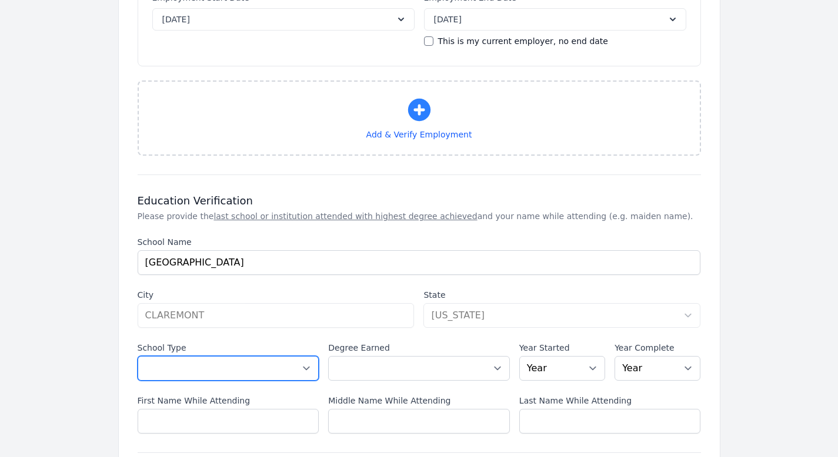
click at [310, 356] on select "Select a School Type High School U.S. College or [GEOGRAPHIC_DATA] (Non-U.S.) O…" at bounding box center [229, 368] width 182 height 25
select select "us_university"
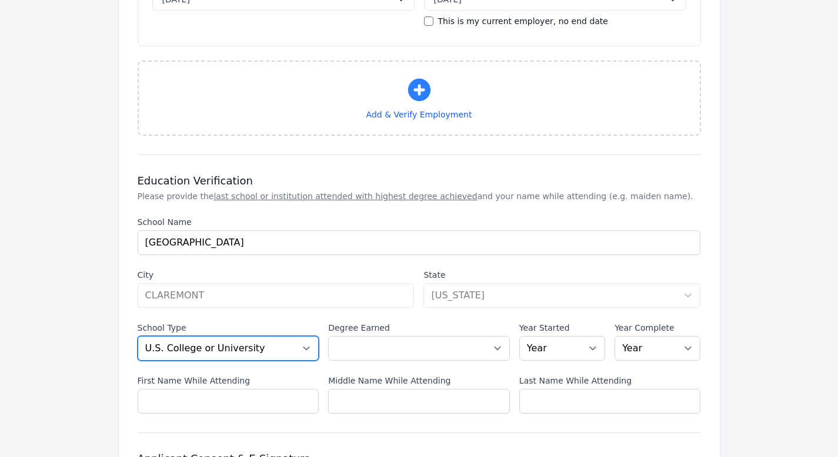
scroll to position [1265, 0]
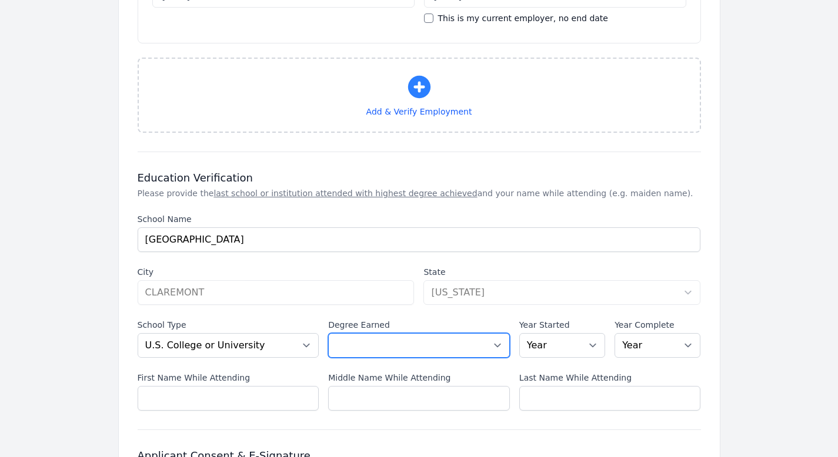
click at [493, 333] on select "Select a Degree No degree or incomplete High School Diploma or GED Associate's …" at bounding box center [419, 345] width 182 height 25
select select "masters"
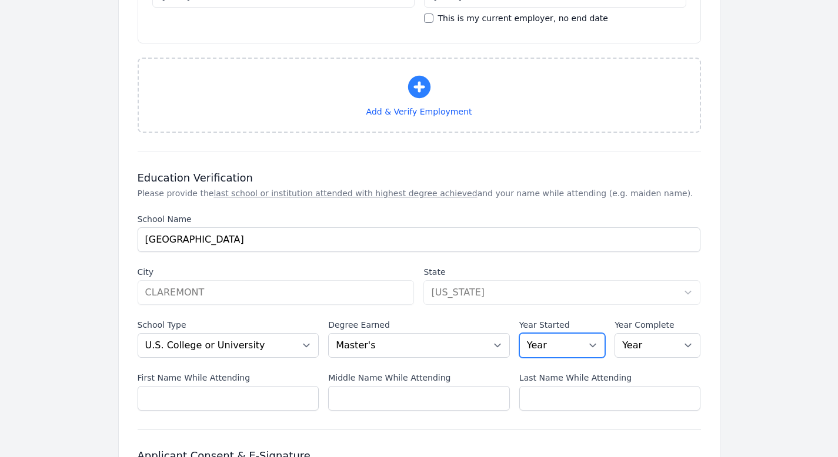
click at [592, 333] on select "Year [DATE] 2024 2023 2022 2021 2020 2019 2018 2017 2016 2015 2014 2013 2012 20…" at bounding box center [562, 345] width 86 height 25
select select "1997"
click at [686, 333] on select "Year [DATE] 2024 2023 2022 2021 2020 2019 2018 2017 2016 2015 2014 2013 2012 20…" at bounding box center [657, 345] width 86 height 25
select select "2001"
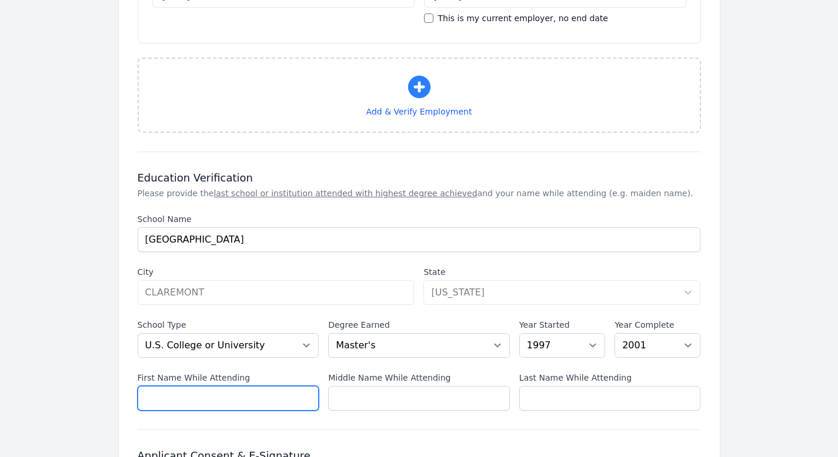
click at [296, 386] on input "First Name While Attending" at bounding box center [229, 398] width 182 height 25
type input "[PERSON_NAME]"
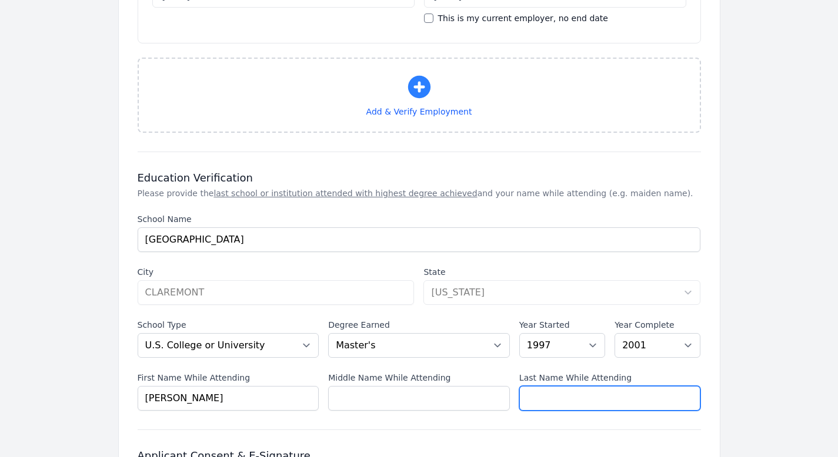
type input "van [PERSON_NAME]"
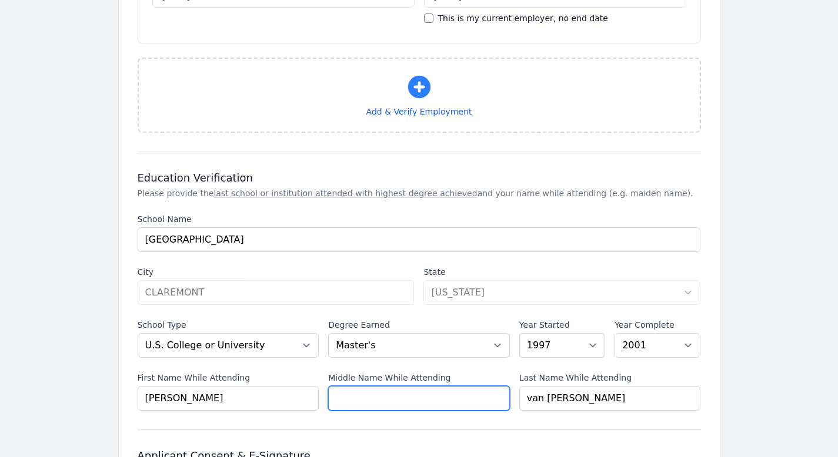
click at [372, 386] on input "Middle Name While Attending" at bounding box center [419, 398] width 182 height 25
type input "[PERSON_NAME]"
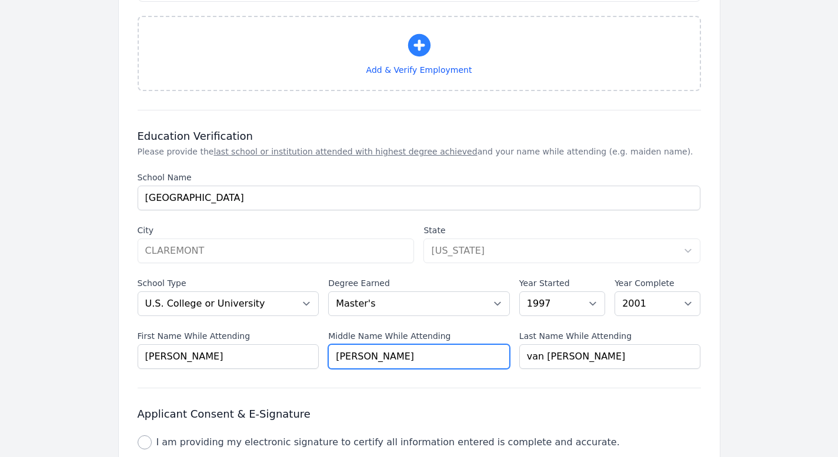
scroll to position [1360, 0]
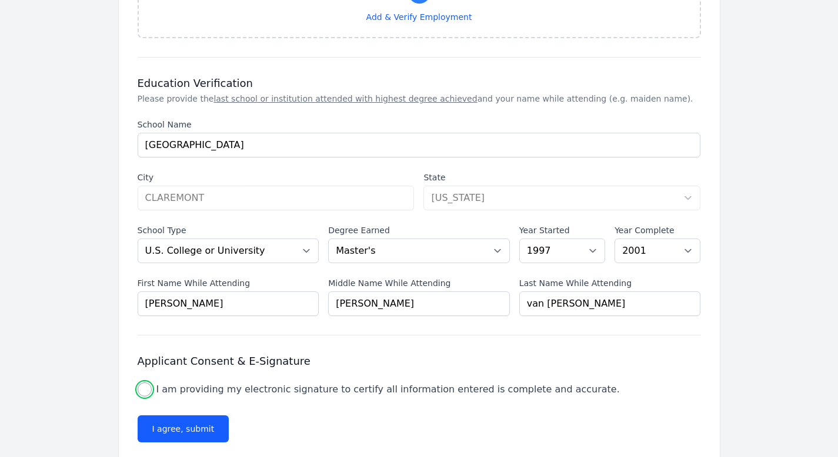
click at [146, 383] on input "I am providing my electronic signature to certify all information entered is co…" at bounding box center [145, 390] width 14 height 14
checkbox input "true"
click at [161, 416] on button "I agree, submit" at bounding box center [184, 429] width 92 height 27
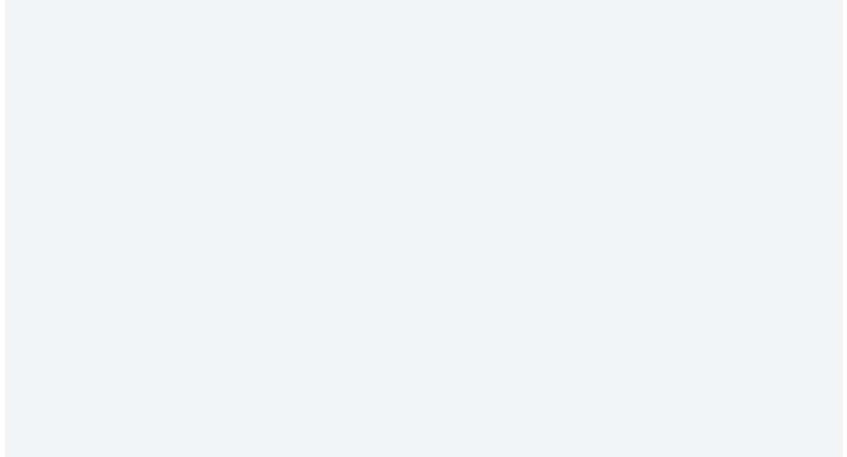
scroll to position [0, 0]
